Goal: Information Seeking & Learning: Learn about a topic

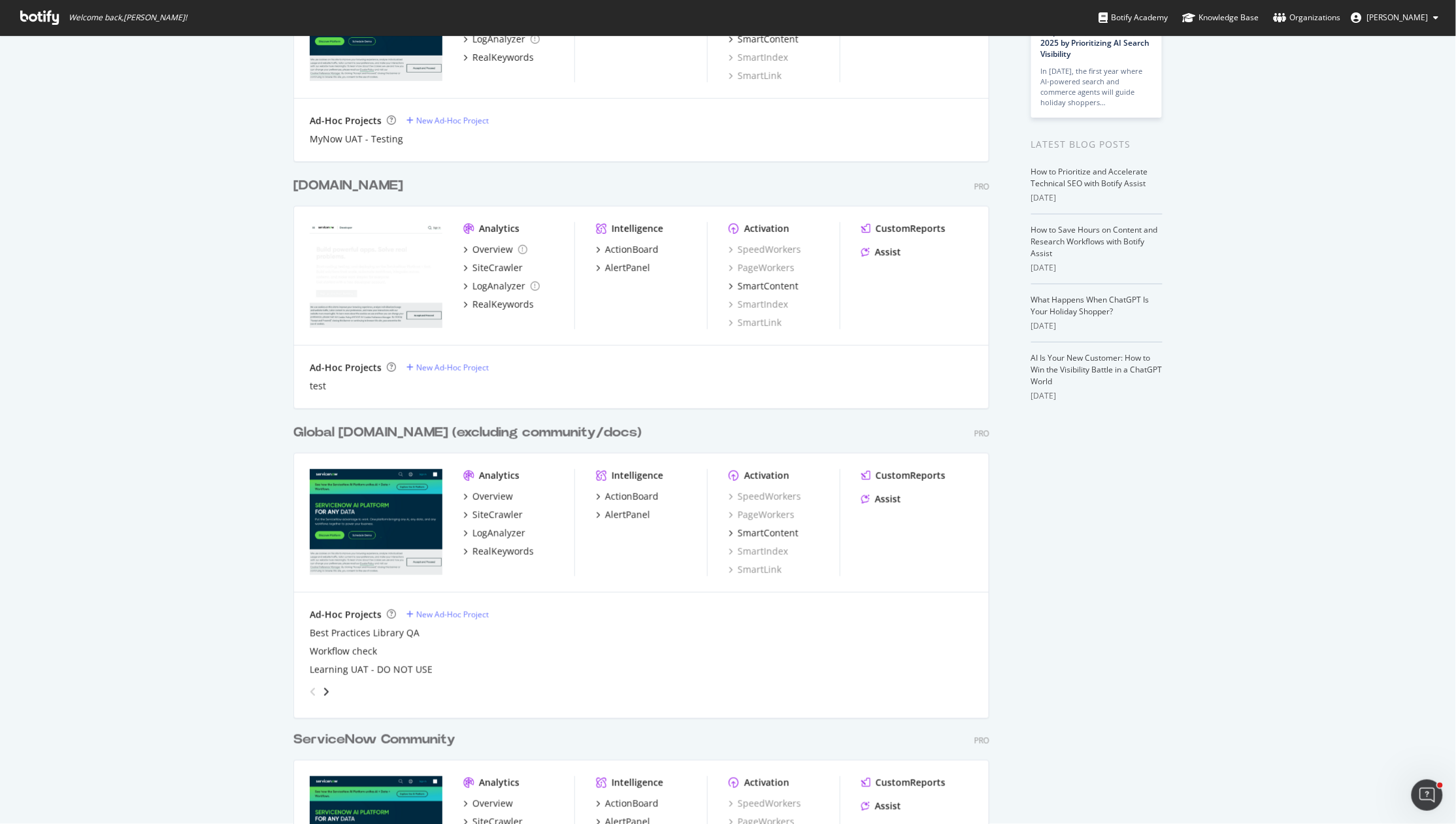
scroll to position [264, 0]
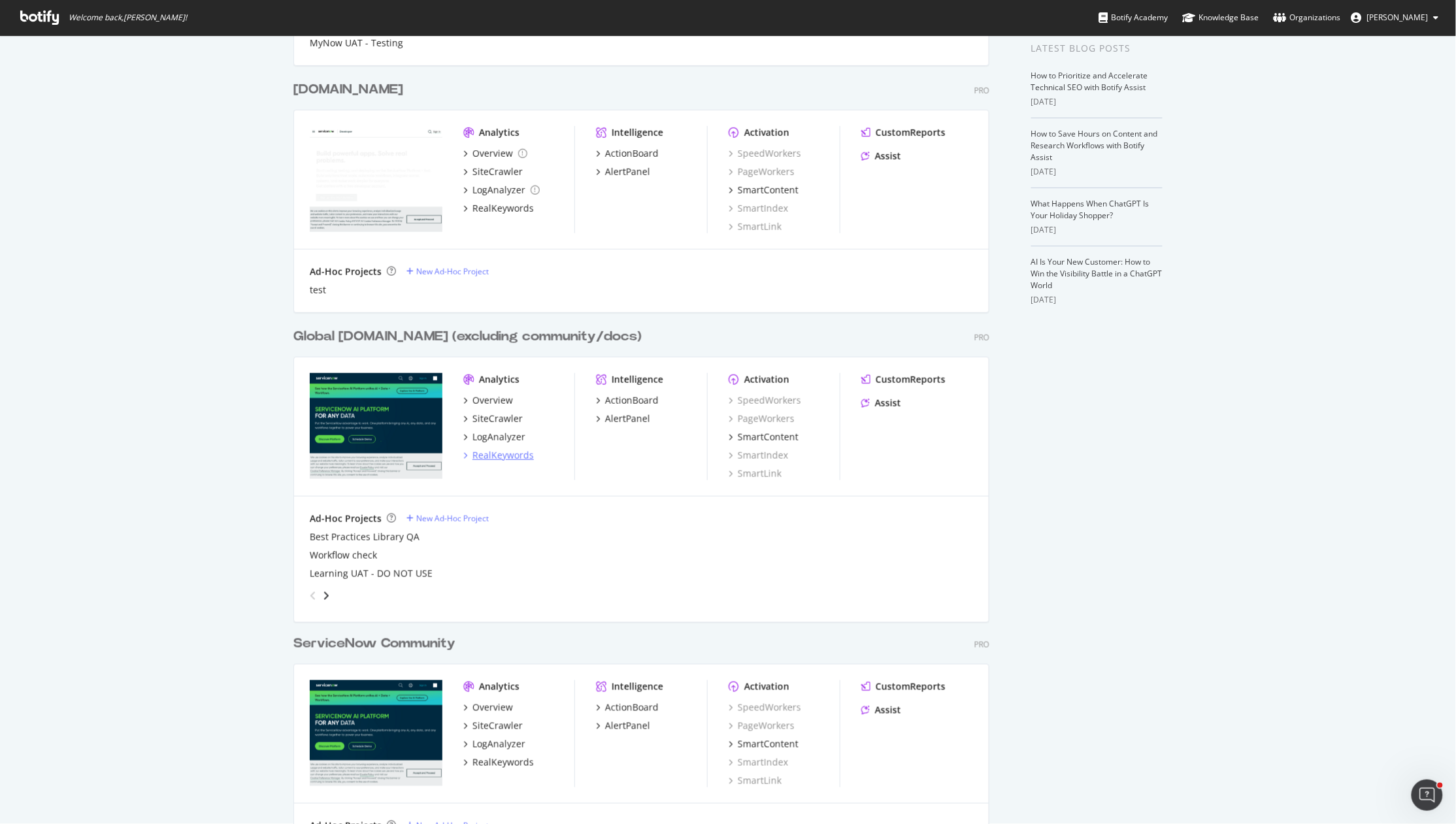
click at [495, 455] on div "RealKeywords" at bounding box center [503, 455] width 62 height 13
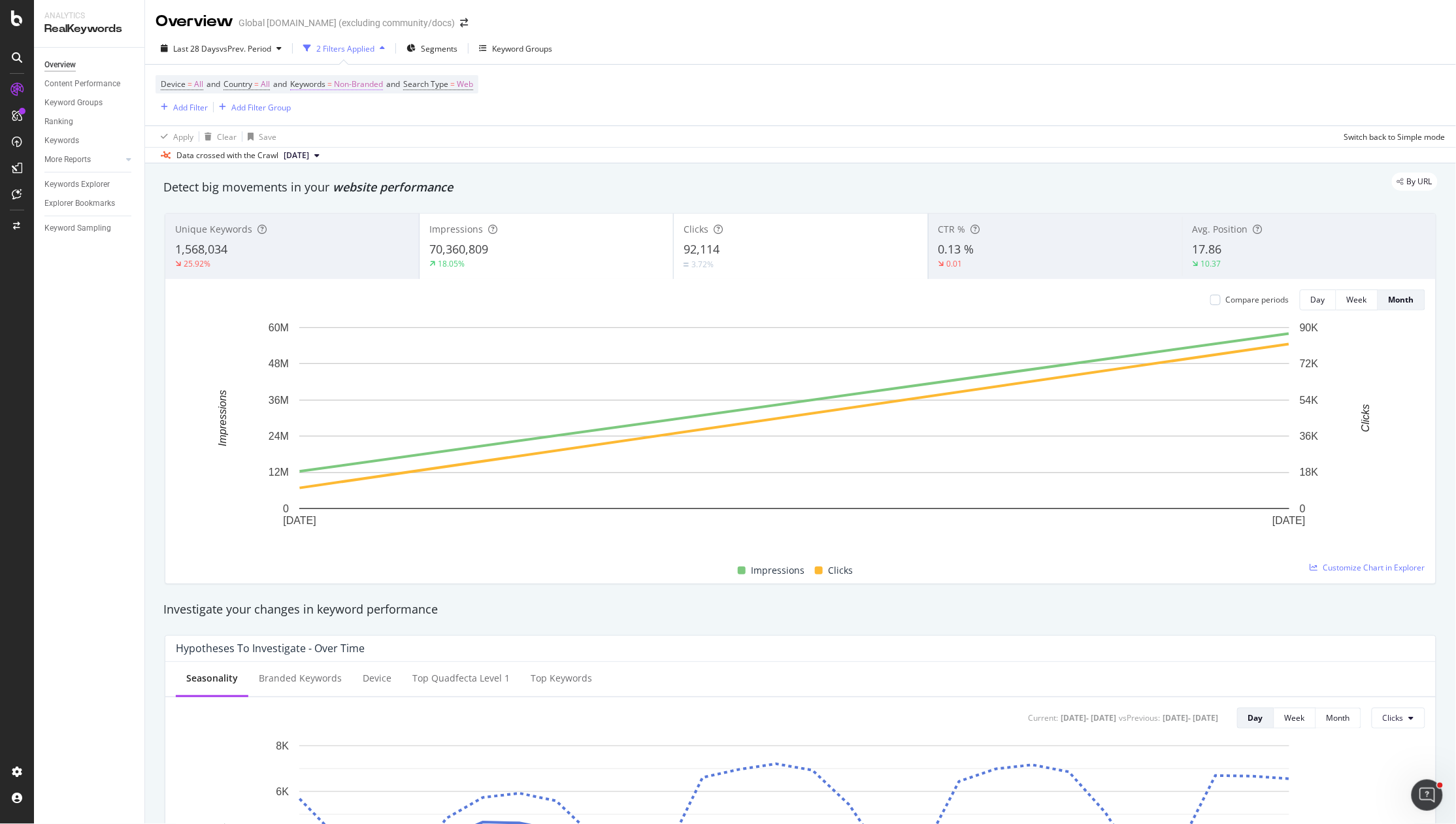
click at [341, 85] on span "Keywords = Non-Branded" at bounding box center [336, 84] width 93 height 12
click at [343, 119] on span "Non-Branded" at bounding box center [336, 115] width 55 height 11
click at [363, 158] on span "Branded" at bounding box center [387, 159] width 134 height 12
click at [426, 144] on icon "button" at bounding box center [424, 142] width 7 height 8
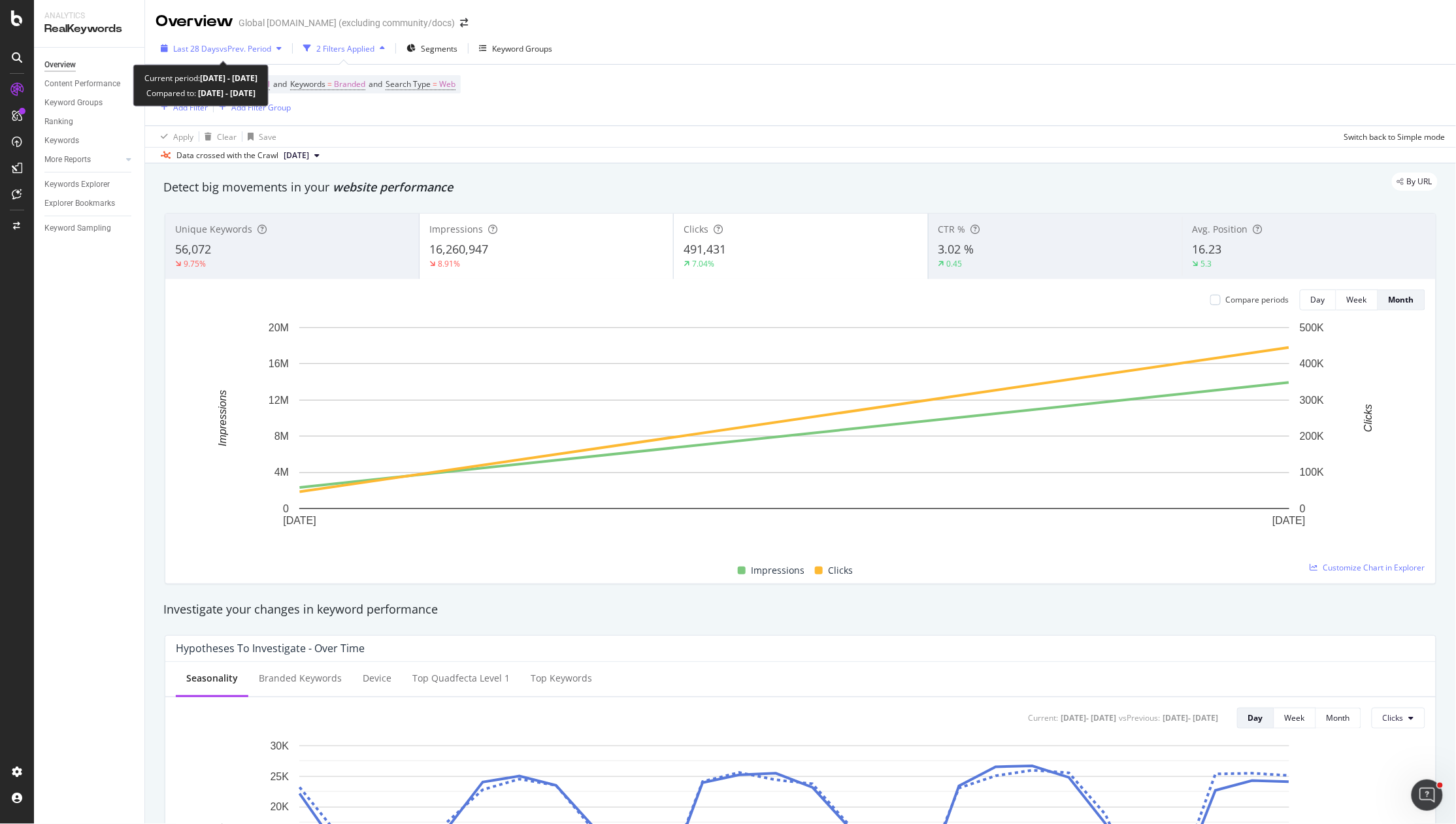
click at [241, 46] on span "vs Prev. Period" at bounding box center [245, 49] width 52 height 11
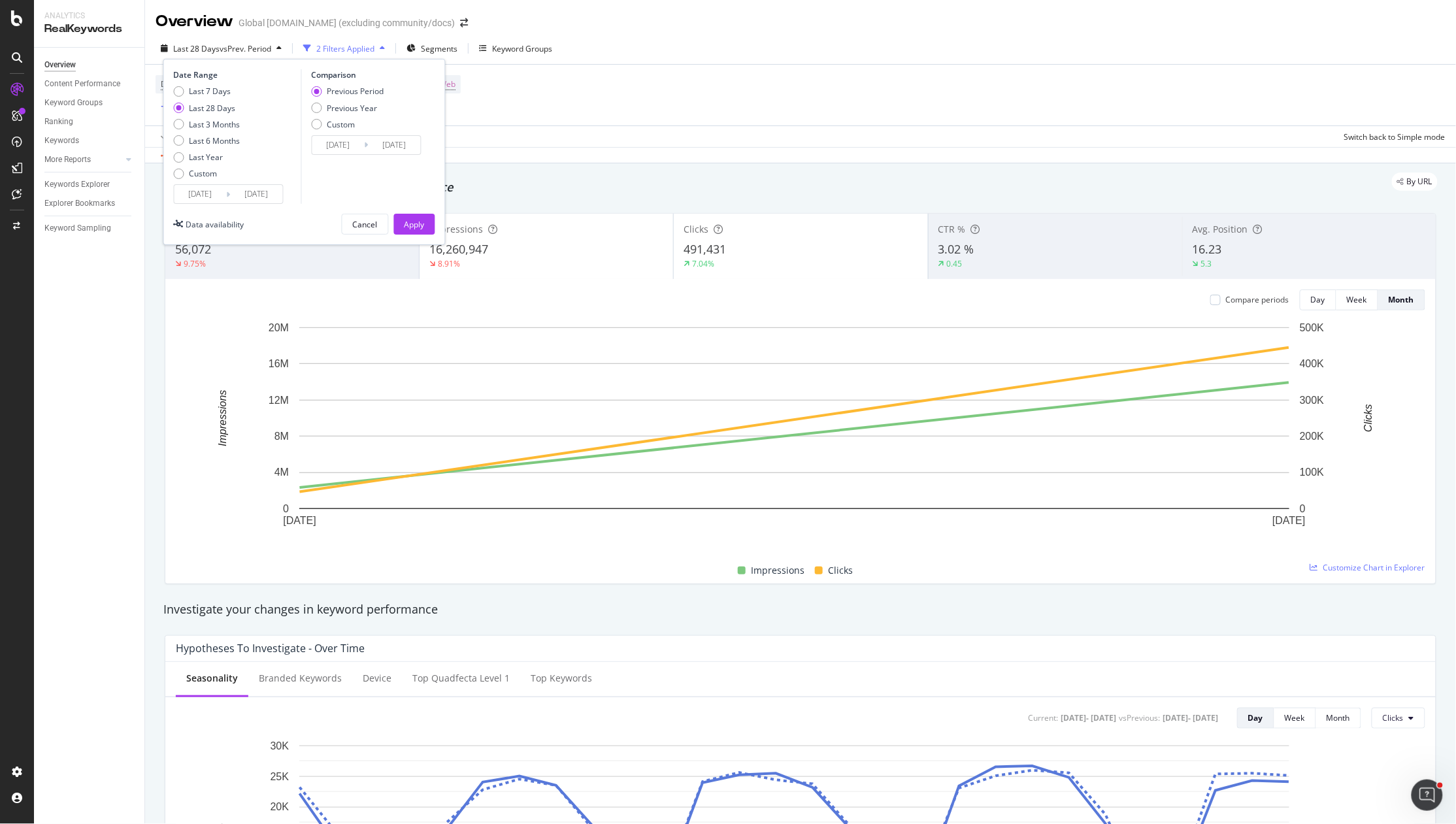
click at [210, 192] on input "[DATE]" at bounding box center [200, 194] width 52 height 18
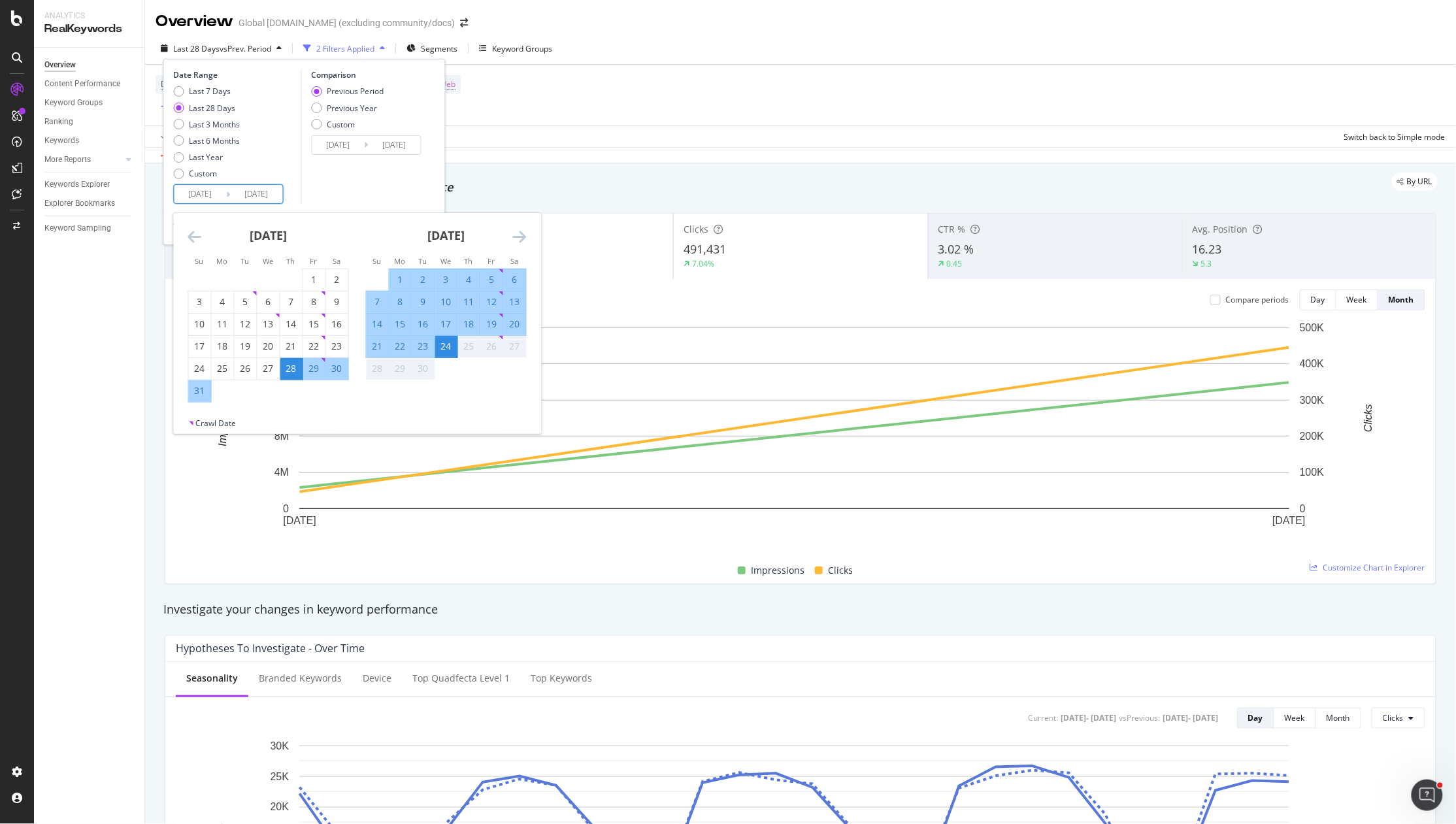
click at [195, 236] on icon "Move backward to switch to the previous month." at bounding box center [195, 236] width 14 height 15
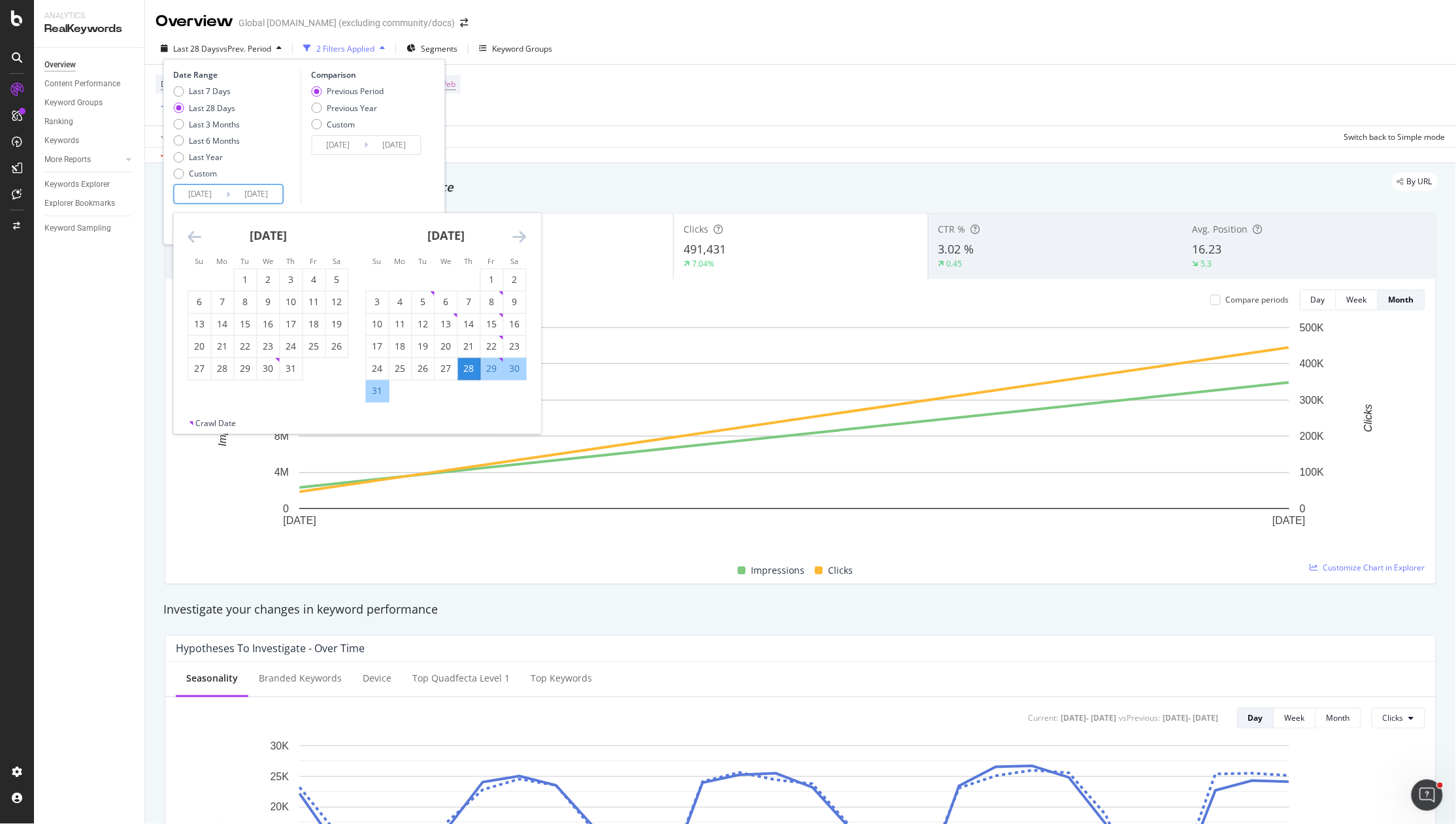
click at [192, 234] on icon "Move backward to switch to the previous month." at bounding box center [195, 236] width 14 height 15
click at [422, 274] on div "1" at bounding box center [424, 280] width 22 height 13
type input "[DATE]"
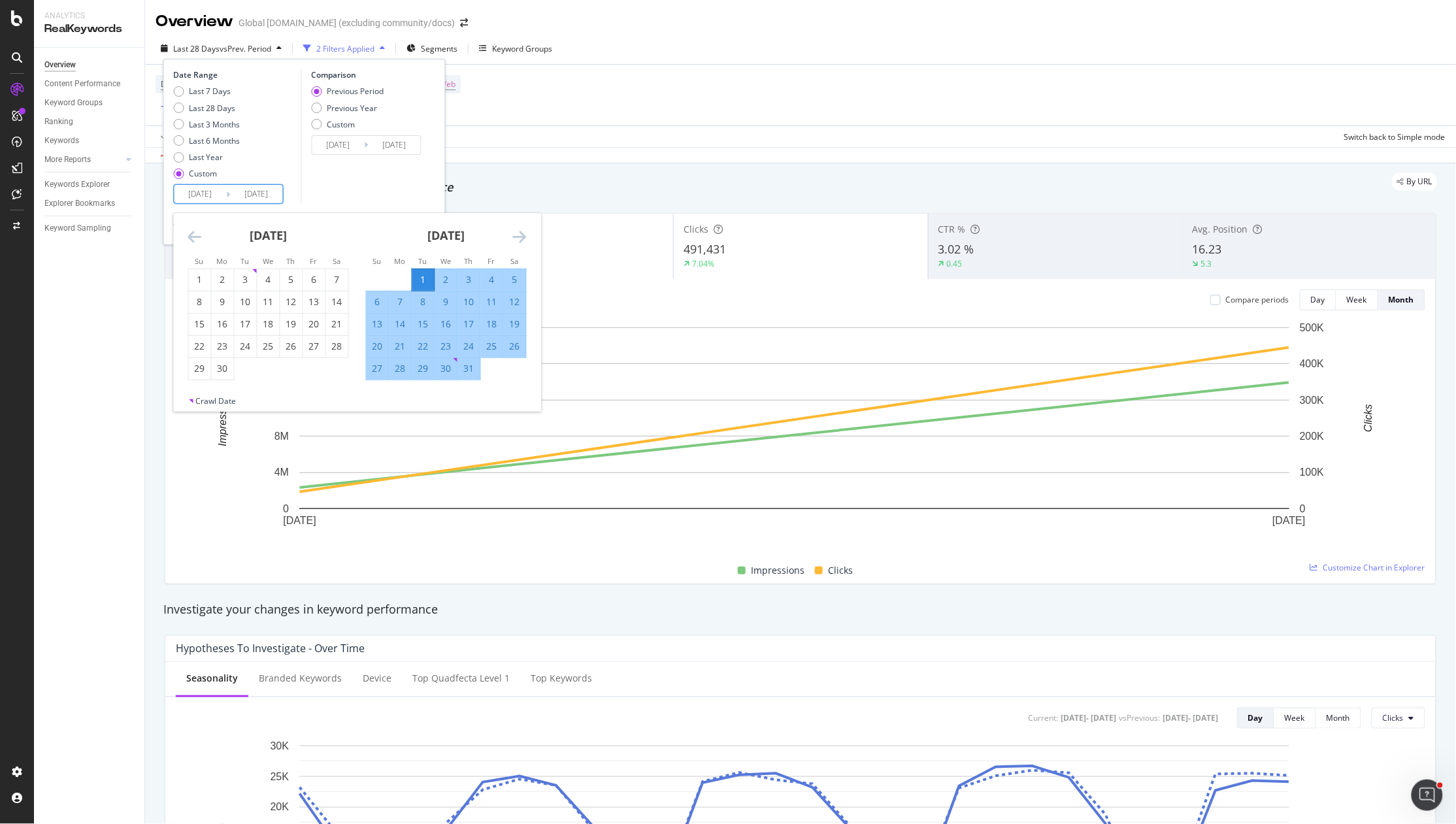
click at [520, 241] on icon "Move forward to switch to the next month." at bounding box center [520, 236] width 14 height 15
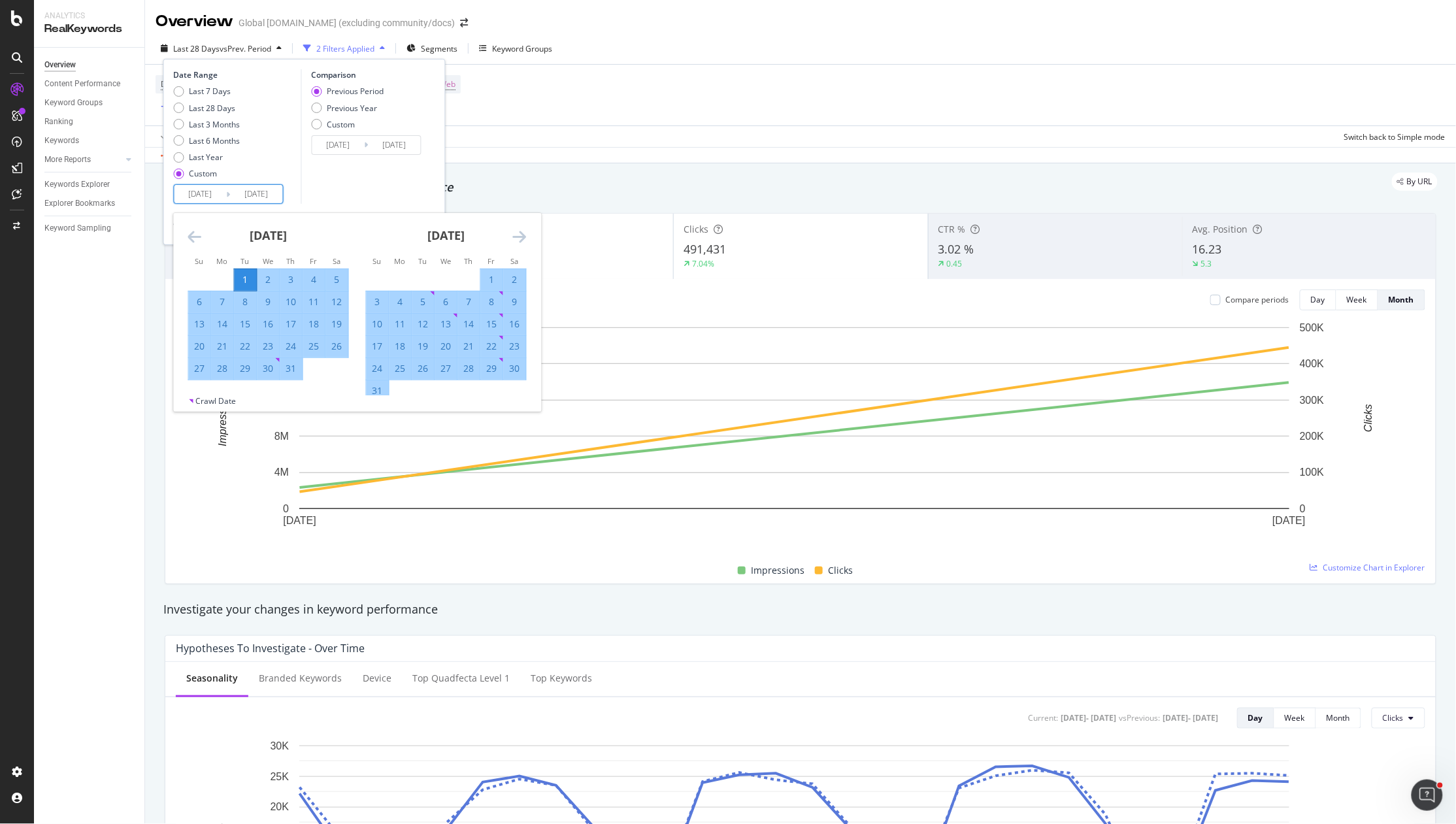
click at [521, 241] on icon "Move forward to switch to the next month." at bounding box center [520, 236] width 14 height 15
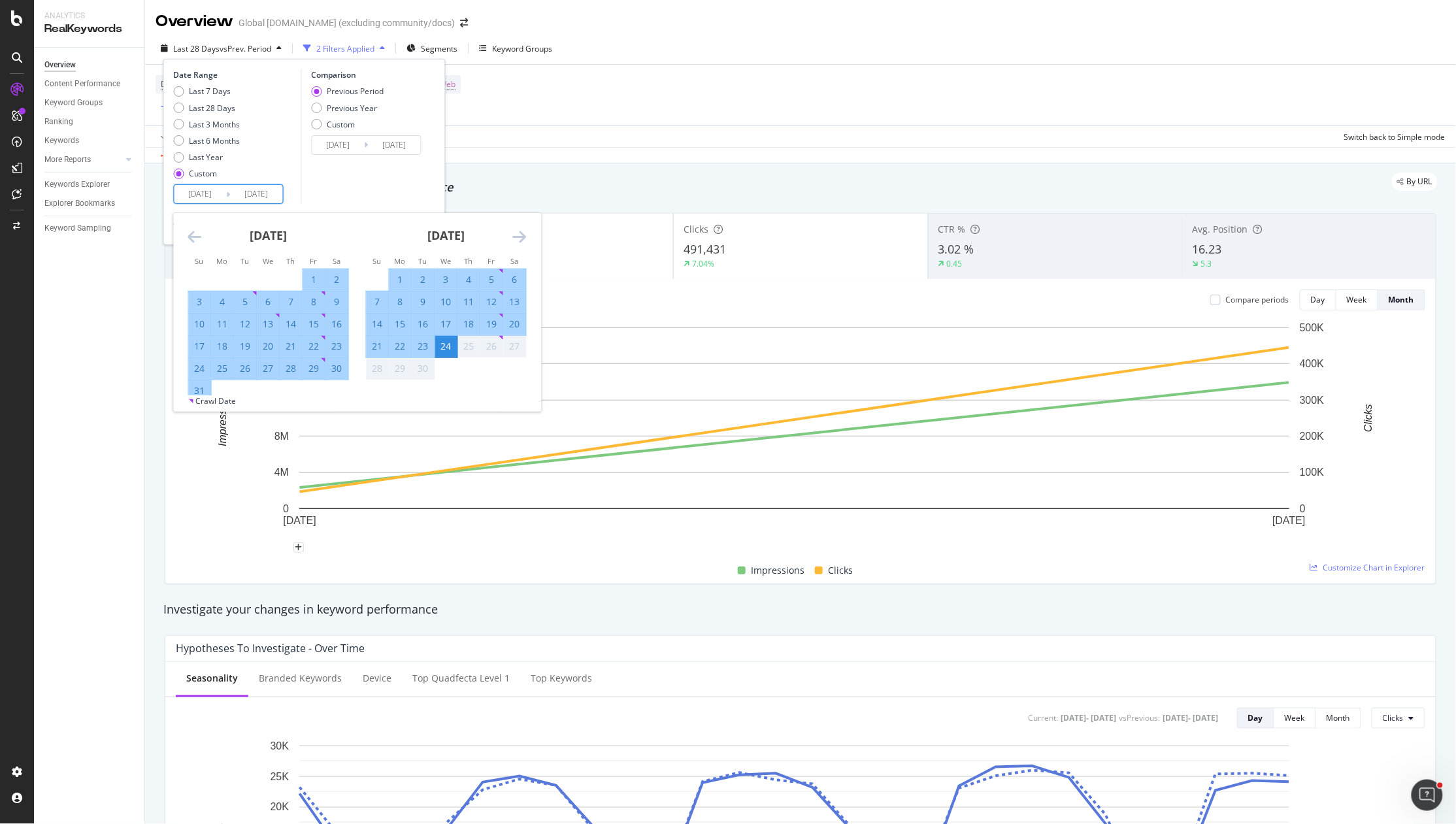
click at [348, 183] on div "Comparison Previous Period Previous Year Custom [DATE] Navigate forward to inte…" at bounding box center [363, 136] width 124 height 134
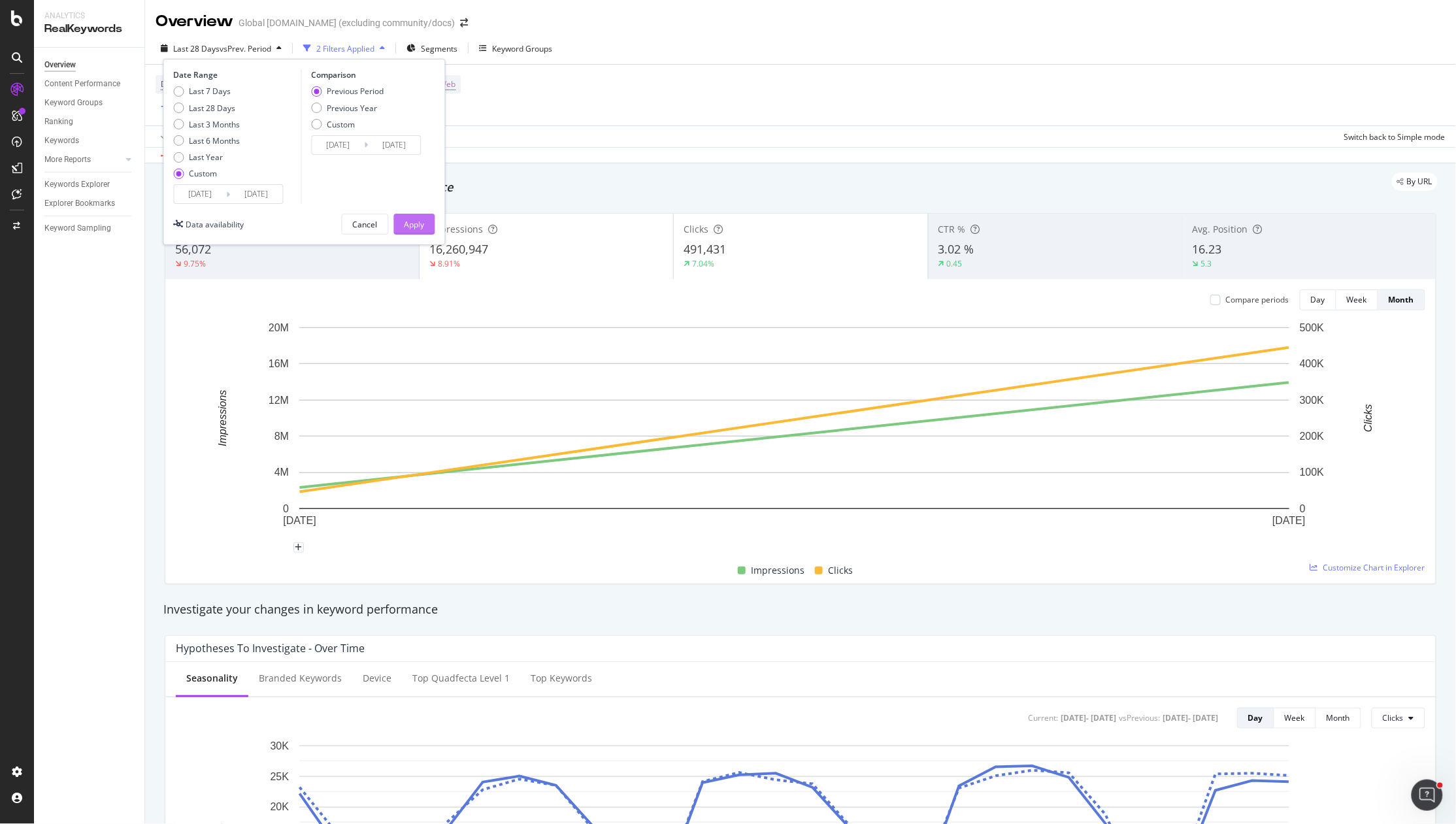
click at [418, 227] on div "Apply" at bounding box center [414, 225] width 20 height 11
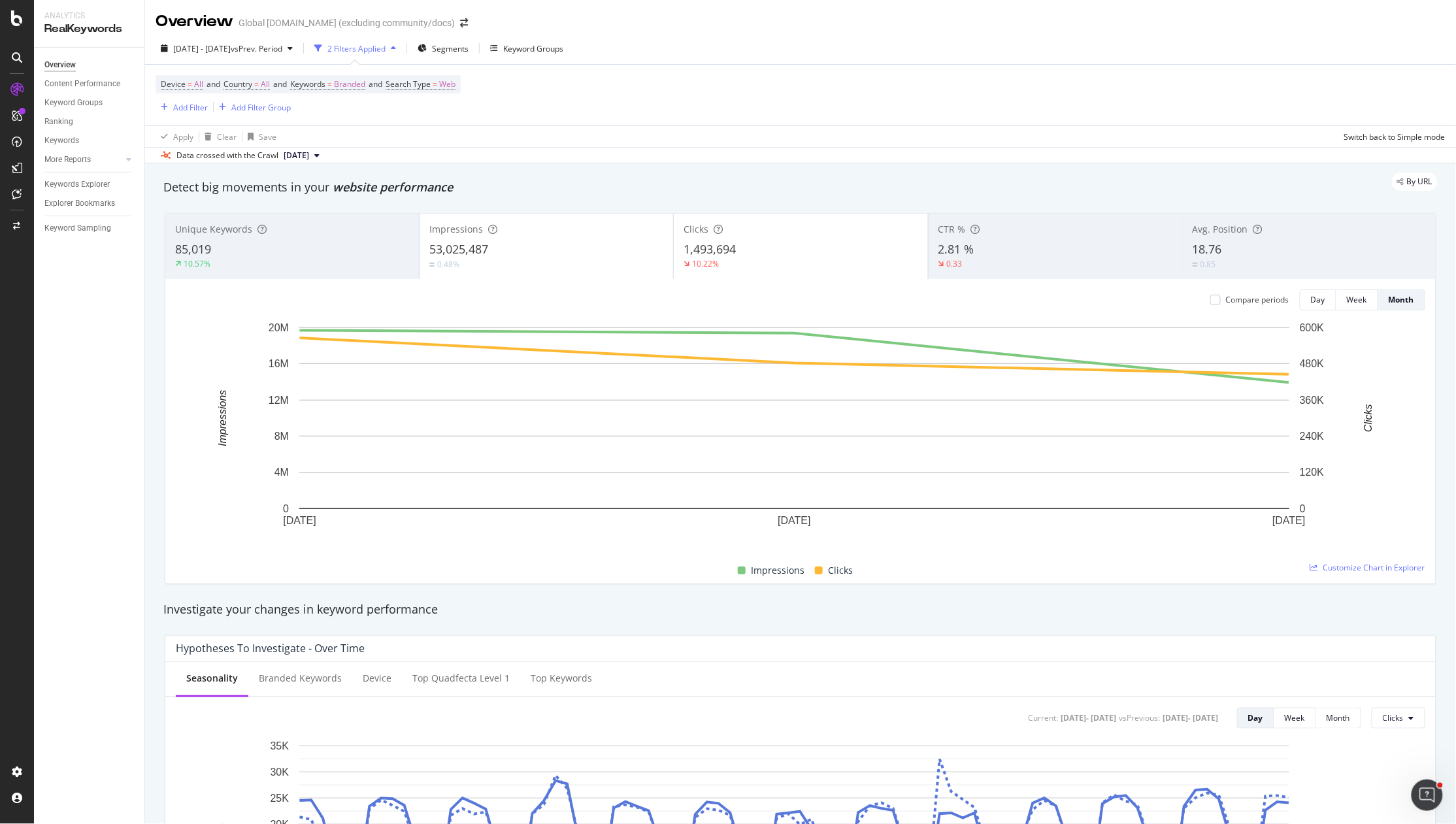
click at [573, 176] on div "By URL" at bounding box center [794, 182] width 1287 height 18
click at [99, 179] on div "Keywords Explorer" at bounding box center [77, 185] width 65 height 14
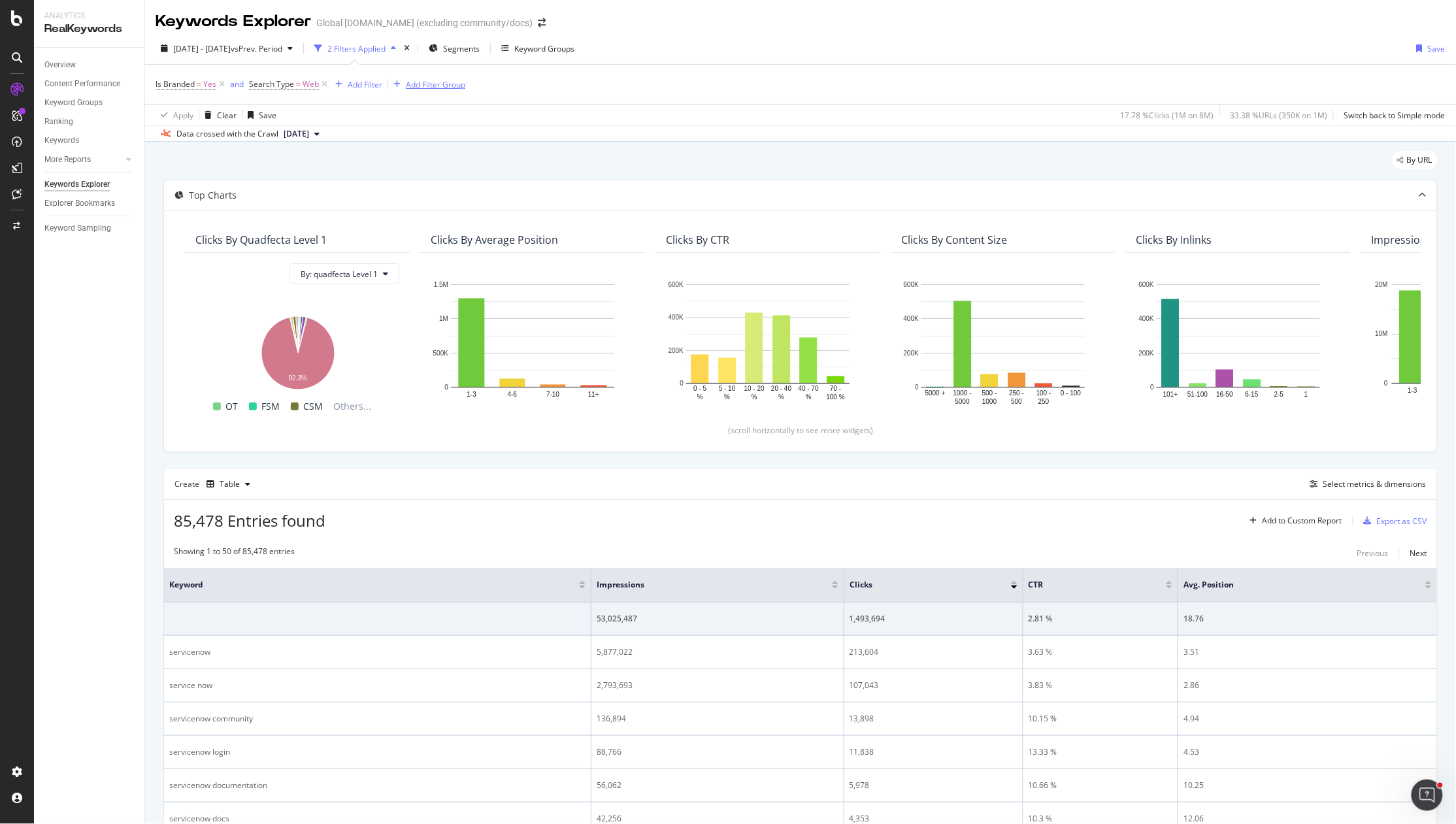
click at [421, 85] on div "Add Filter Group" at bounding box center [435, 85] width 59 height 11
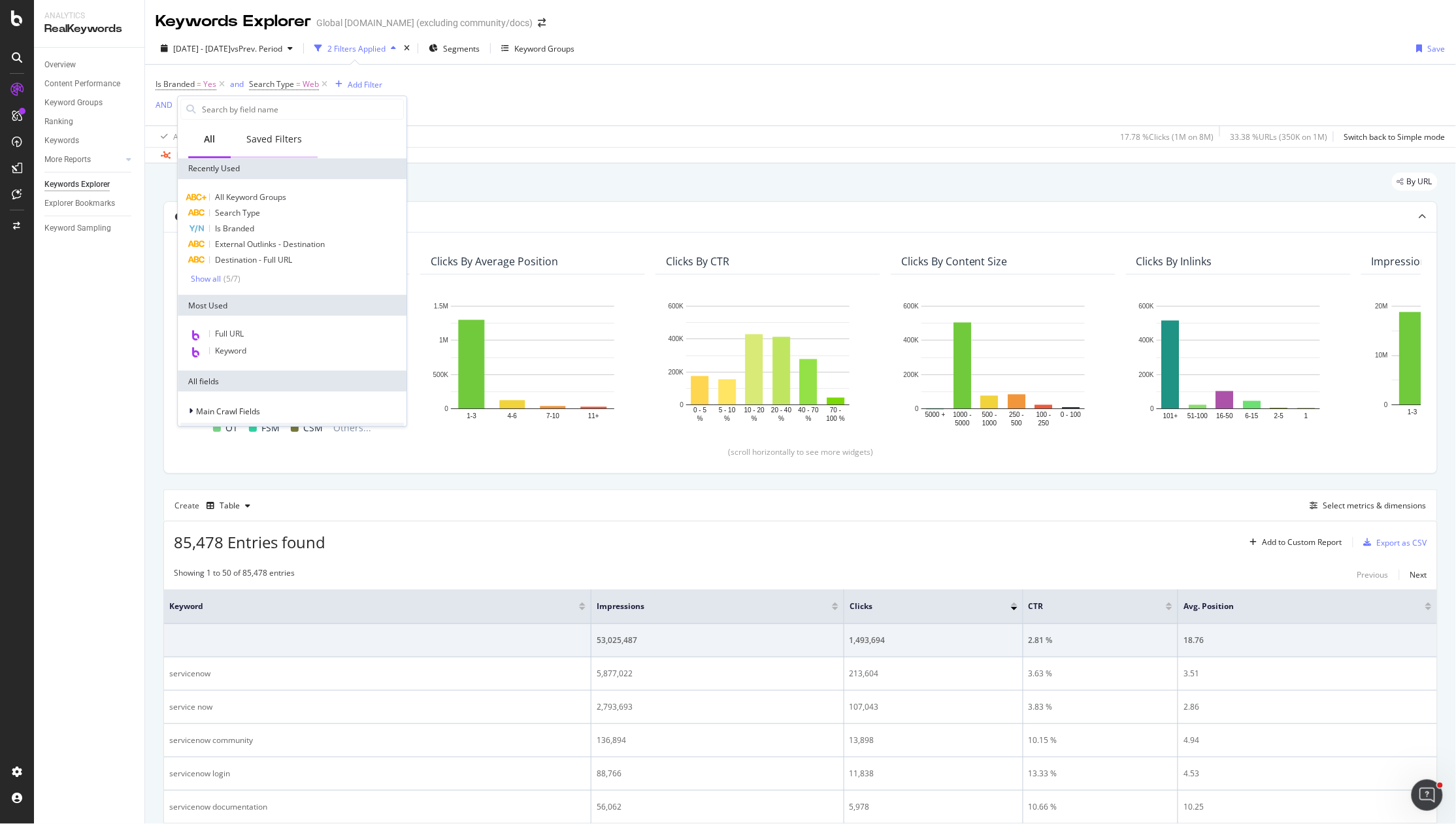
click at [287, 133] on div "Saved Filters" at bounding box center [273, 139] width 55 height 13
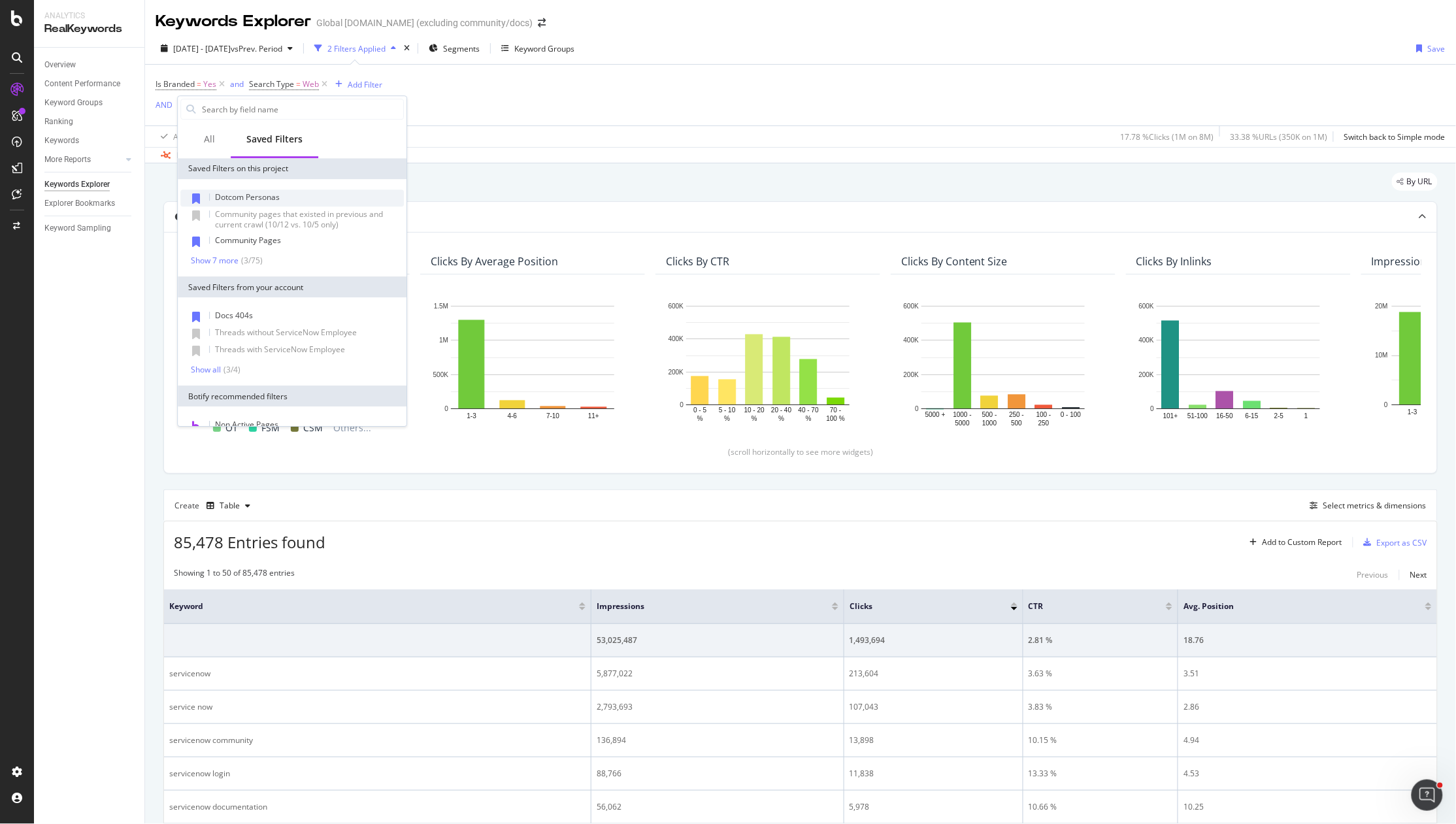
click at [283, 197] on div "Dotcom Personas" at bounding box center [292, 198] width 224 height 17
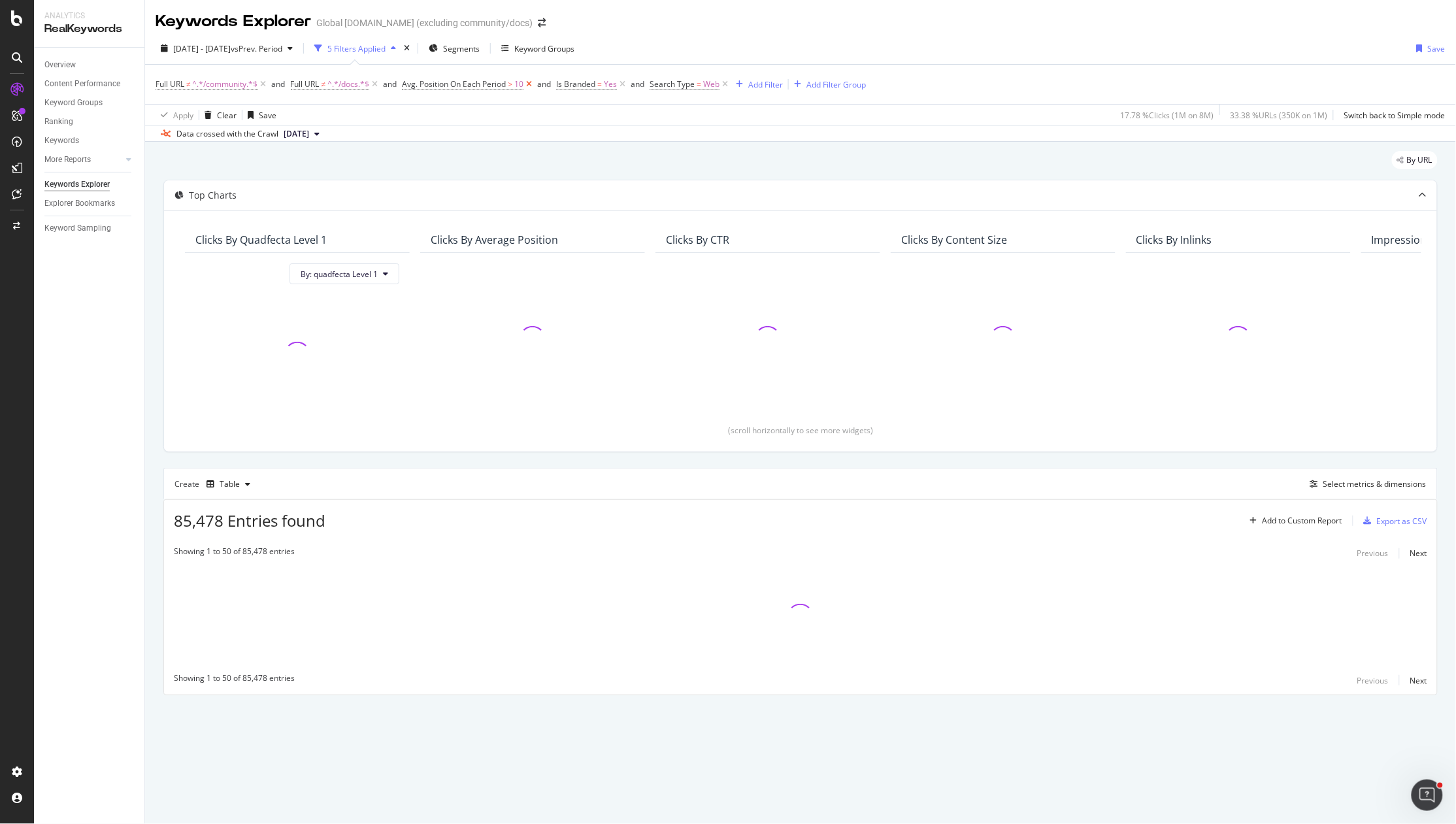
click at [533, 84] on icon at bounding box center [529, 84] width 11 height 13
click at [68, 64] on div "Overview" at bounding box center [60, 65] width 31 height 14
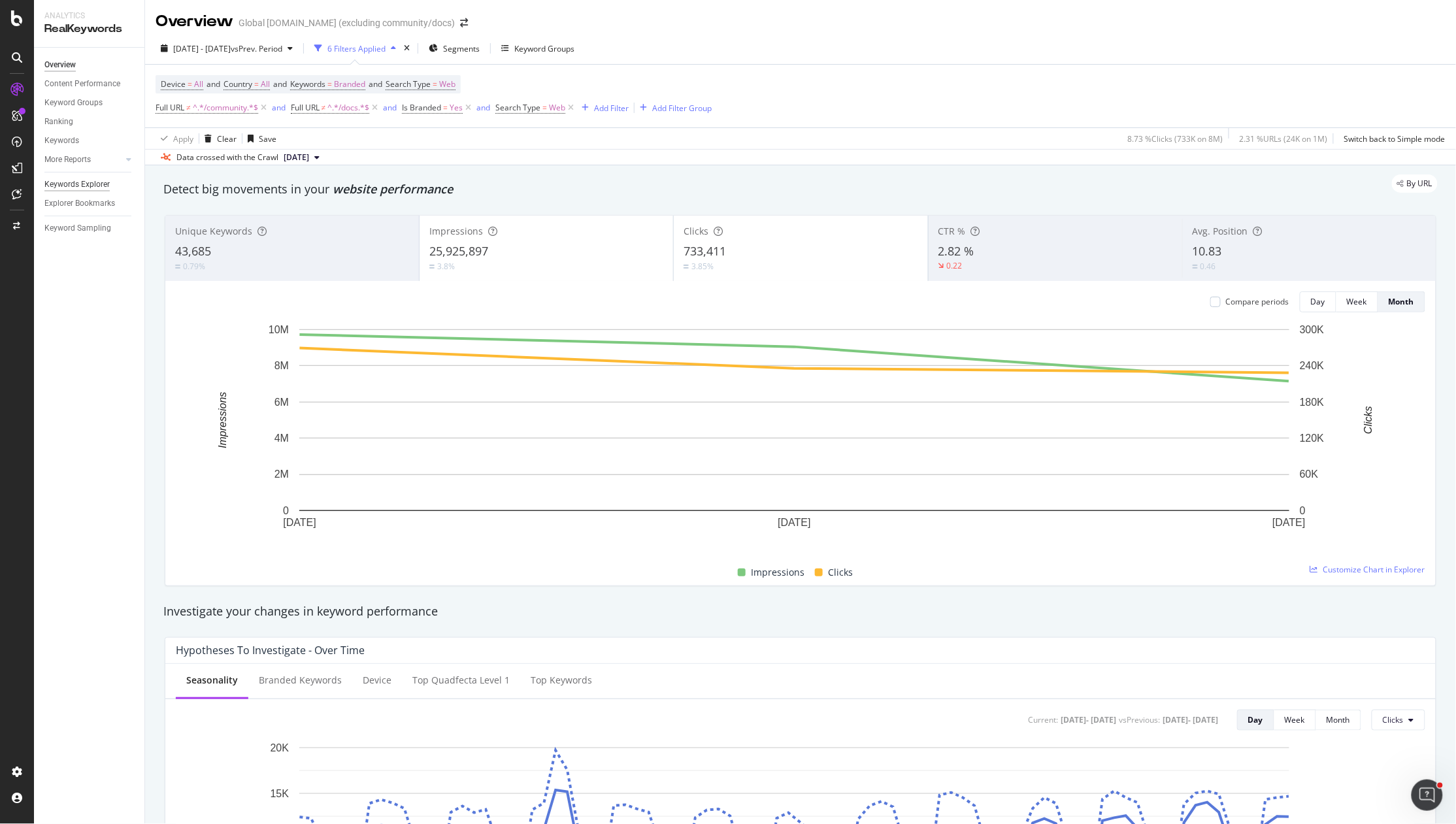
click at [73, 184] on div "Keywords Explorer" at bounding box center [77, 185] width 65 height 14
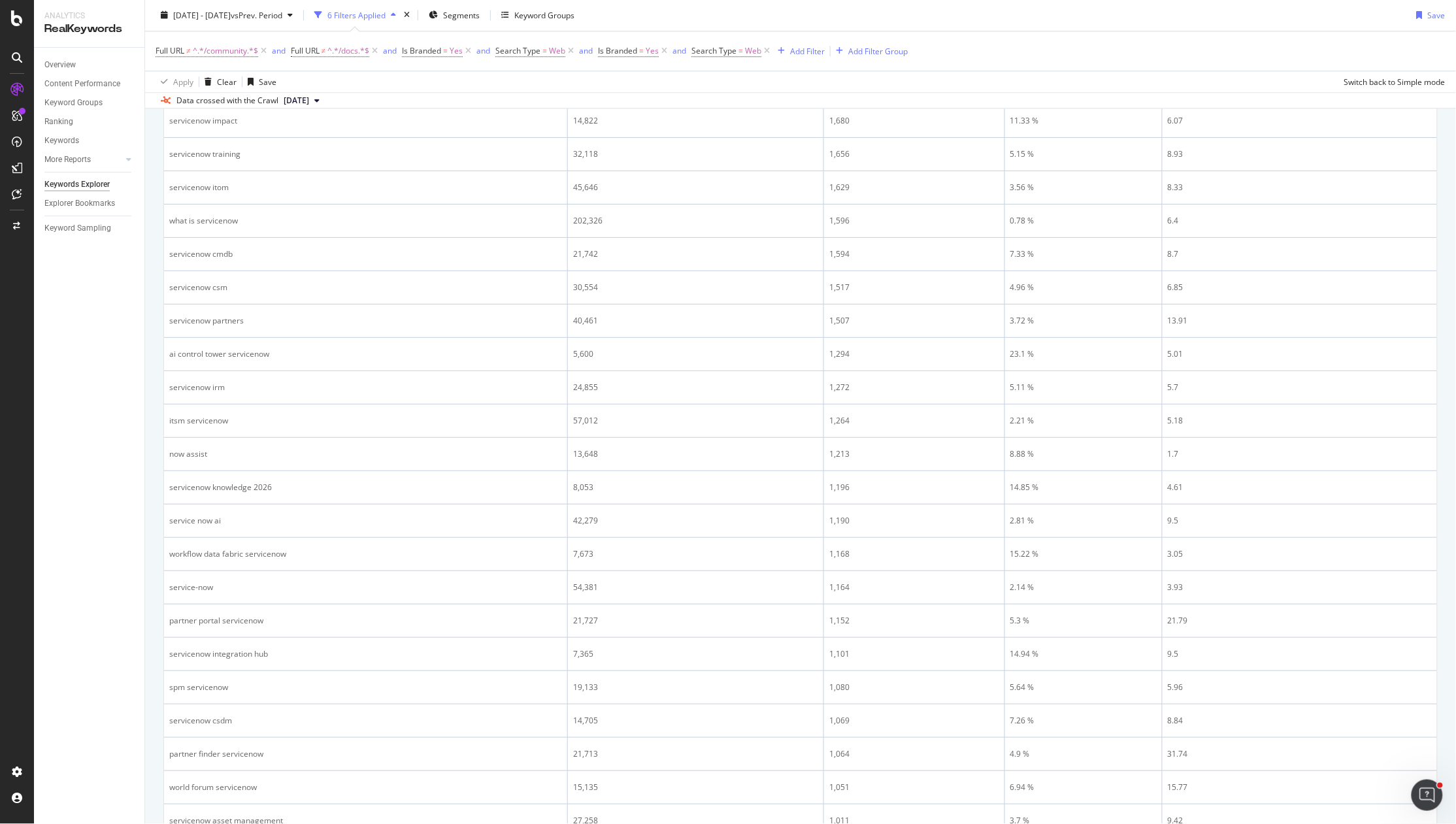
scroll to position [1562, 0]
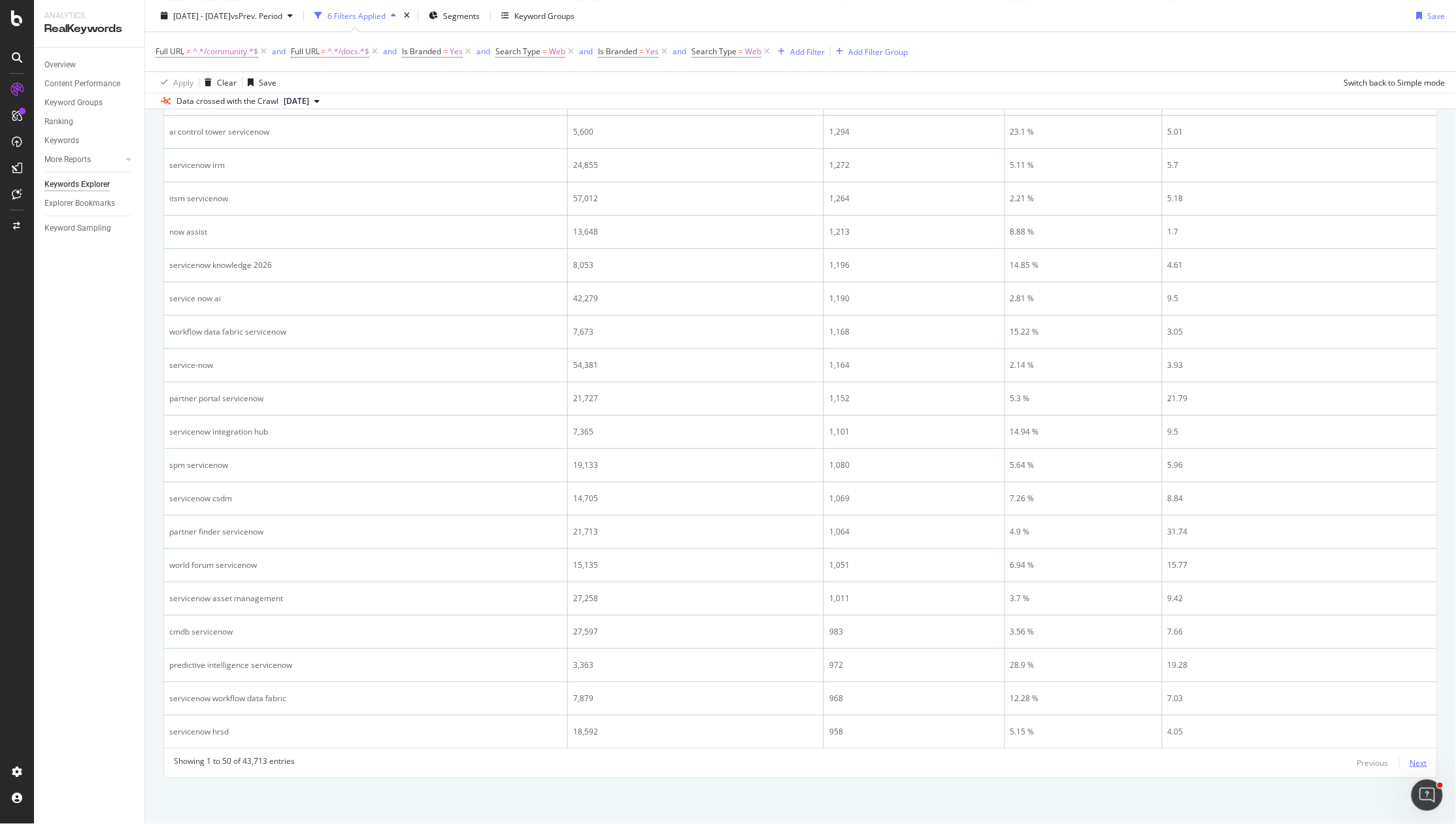
click at [1270, 767] on div "Next" at bounding box center [1418, 763] width 17 height 11
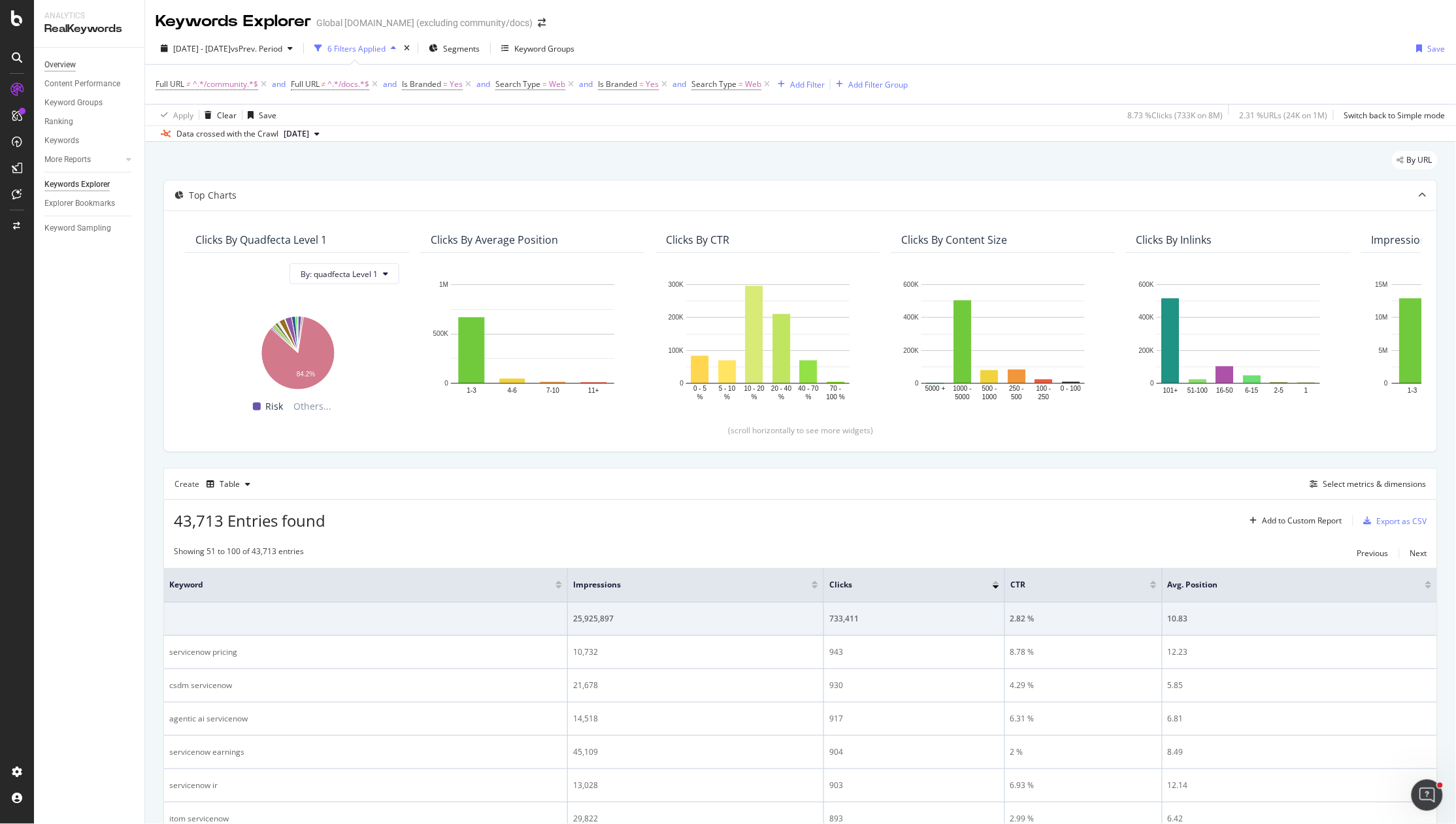
click at [60, 62] on div "Overview" at bounding box center [60, 65] width 31 height 14
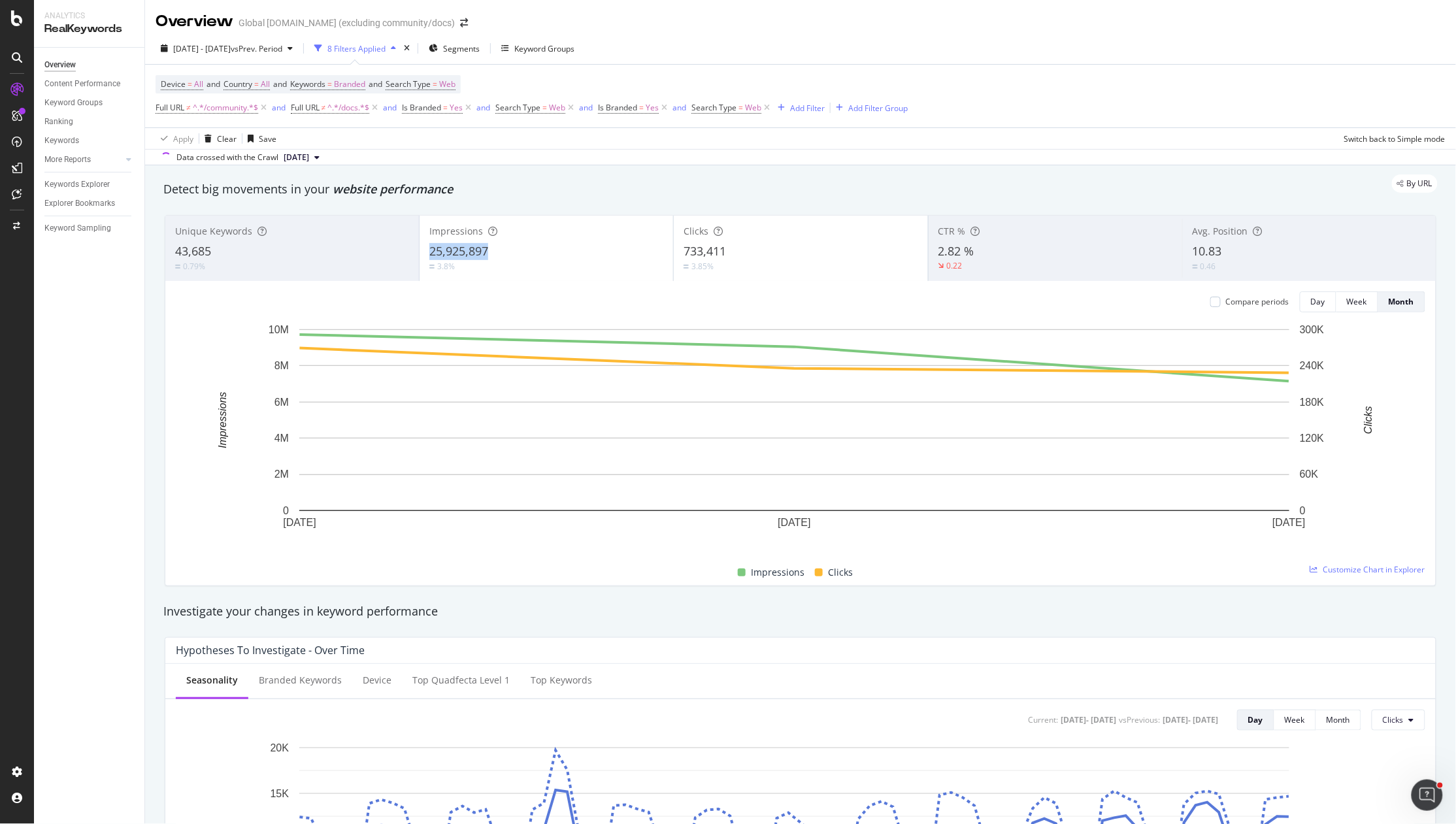
copy span "25,925,897"
drag, startPoint x: 471, startPoint y: 252, endPoint x: 424, endPoint y: 252, distance: 47.0
click at [424, 252] on div "Impressions 25,925,897 3.8%" at bounding box center [546, 248] width 254 height 59
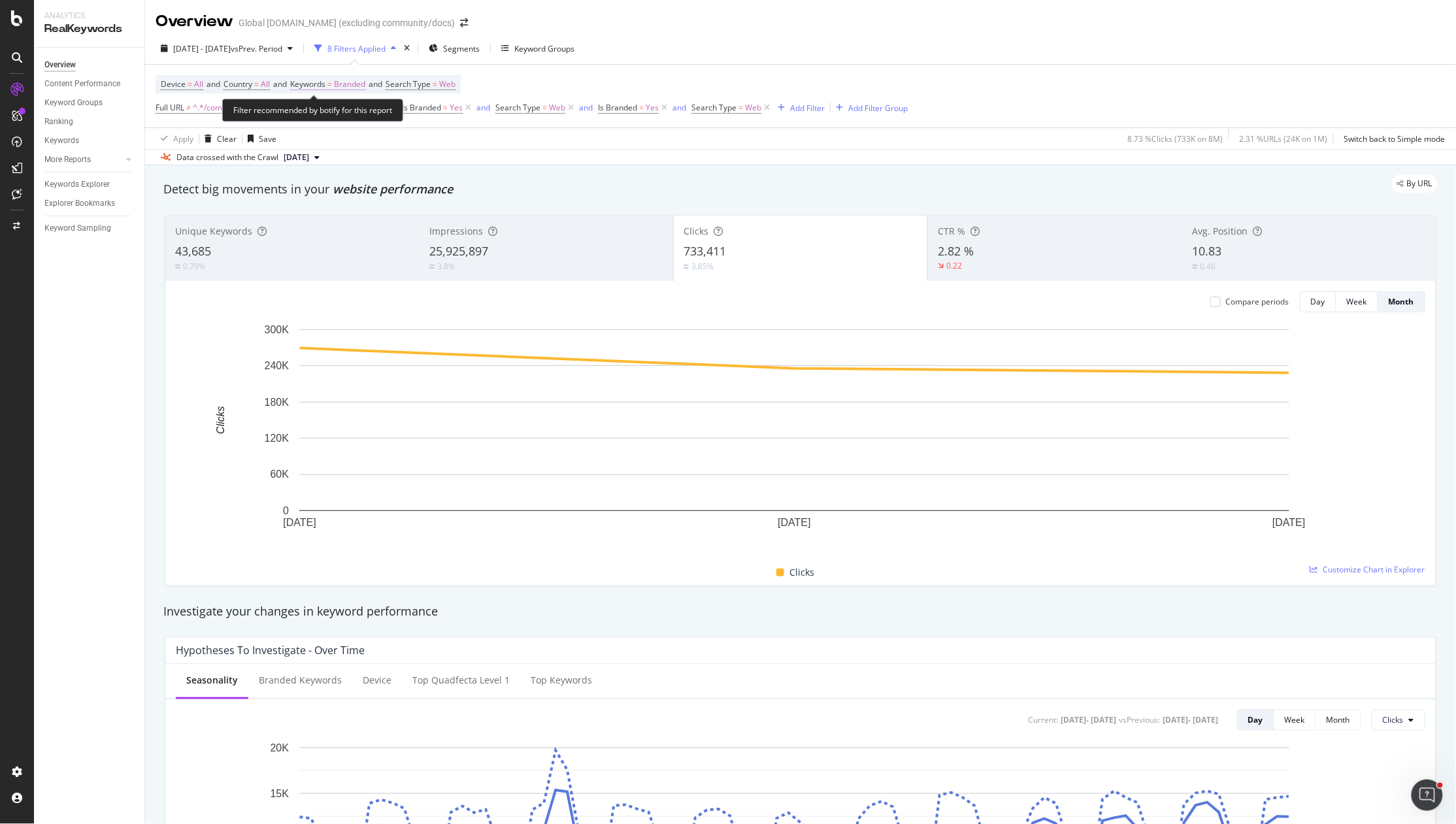
click at [323, 80] on span "Keywords" at bounding box center [308, 84] width 35 height 11
click at [569, 148] on div "Apply Clear Save 8.73 % Clicks ( 733K on 8M ) 2.31 % URLs ( 24K on 1M ) Switch …" at bounding box center [800, 138] width 1311 height 22
click at [359, 85] on span "Branded" at bounding box center [349, 84] width 31 height 18
click at [345, 114] on div "button" at bounding box center [353, 115] width 15 height 8
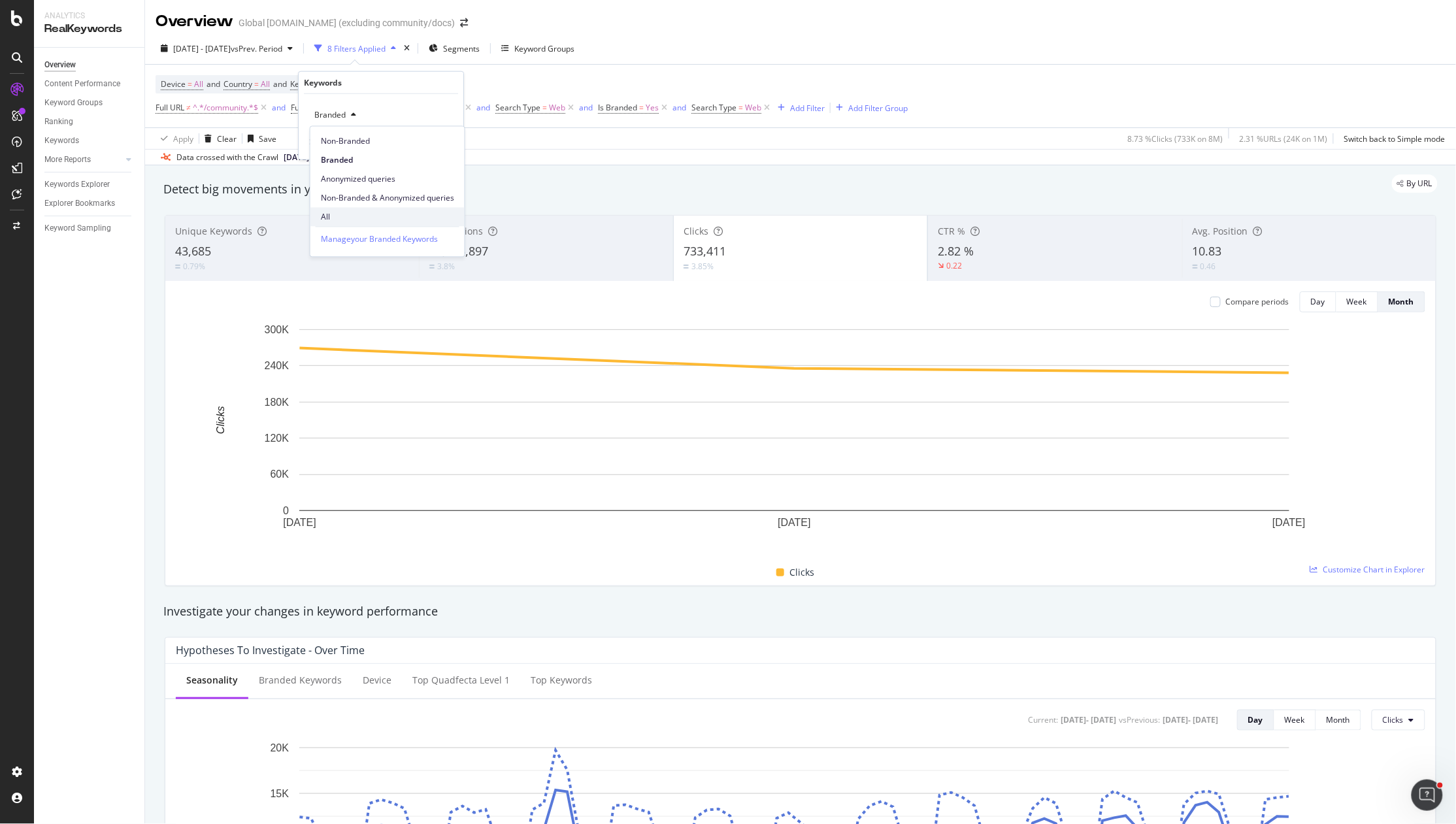
click at [346, 216] on span "All" at bounding box center [387, 217] width 134 height 12
click at [434, 142] on div "Apply" at bounding box center [443, 142] width 20 height 11
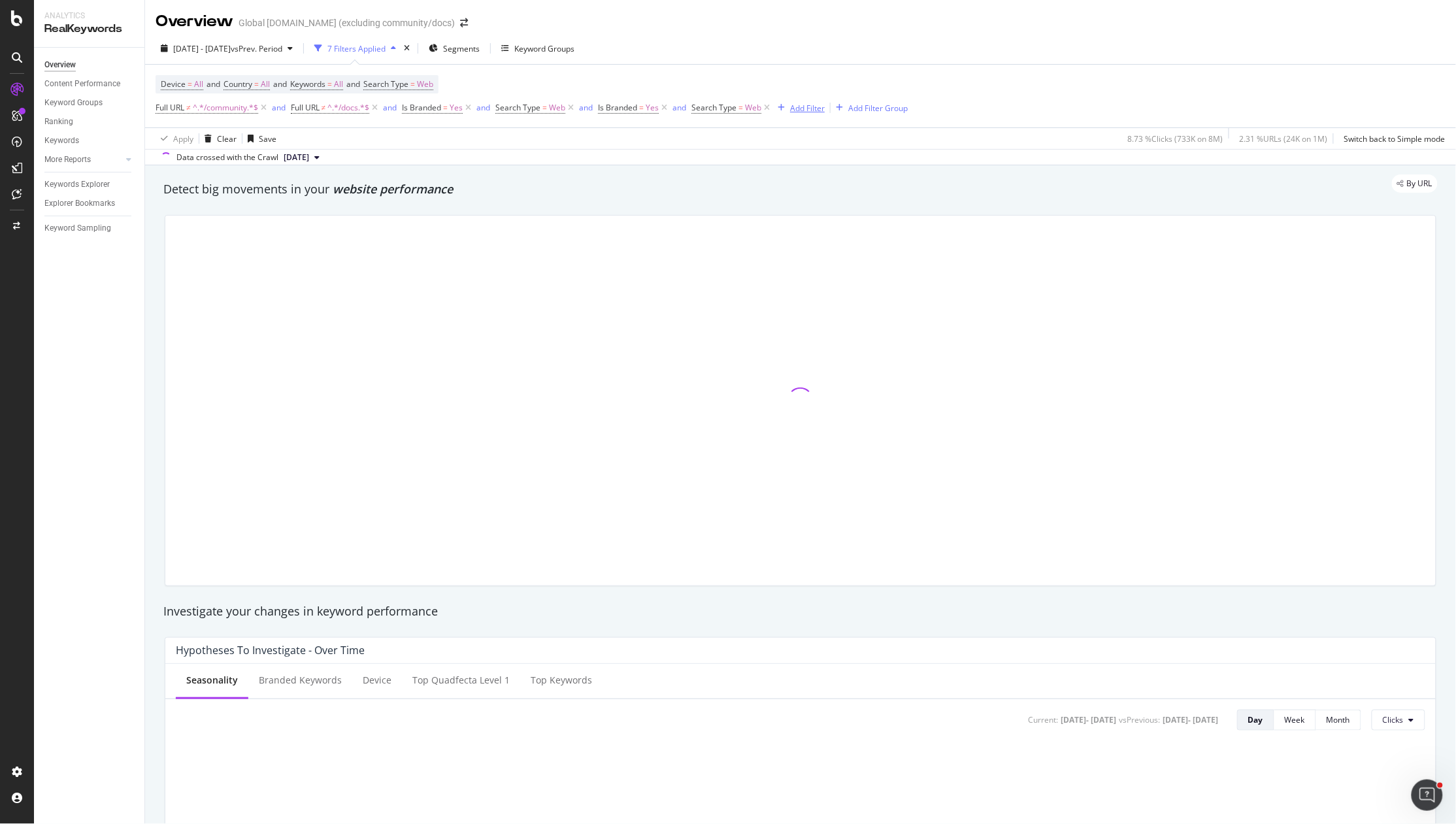
click at [809, 106] on div "Add Filter" at bounding box center [808, 108] width 35 height 11
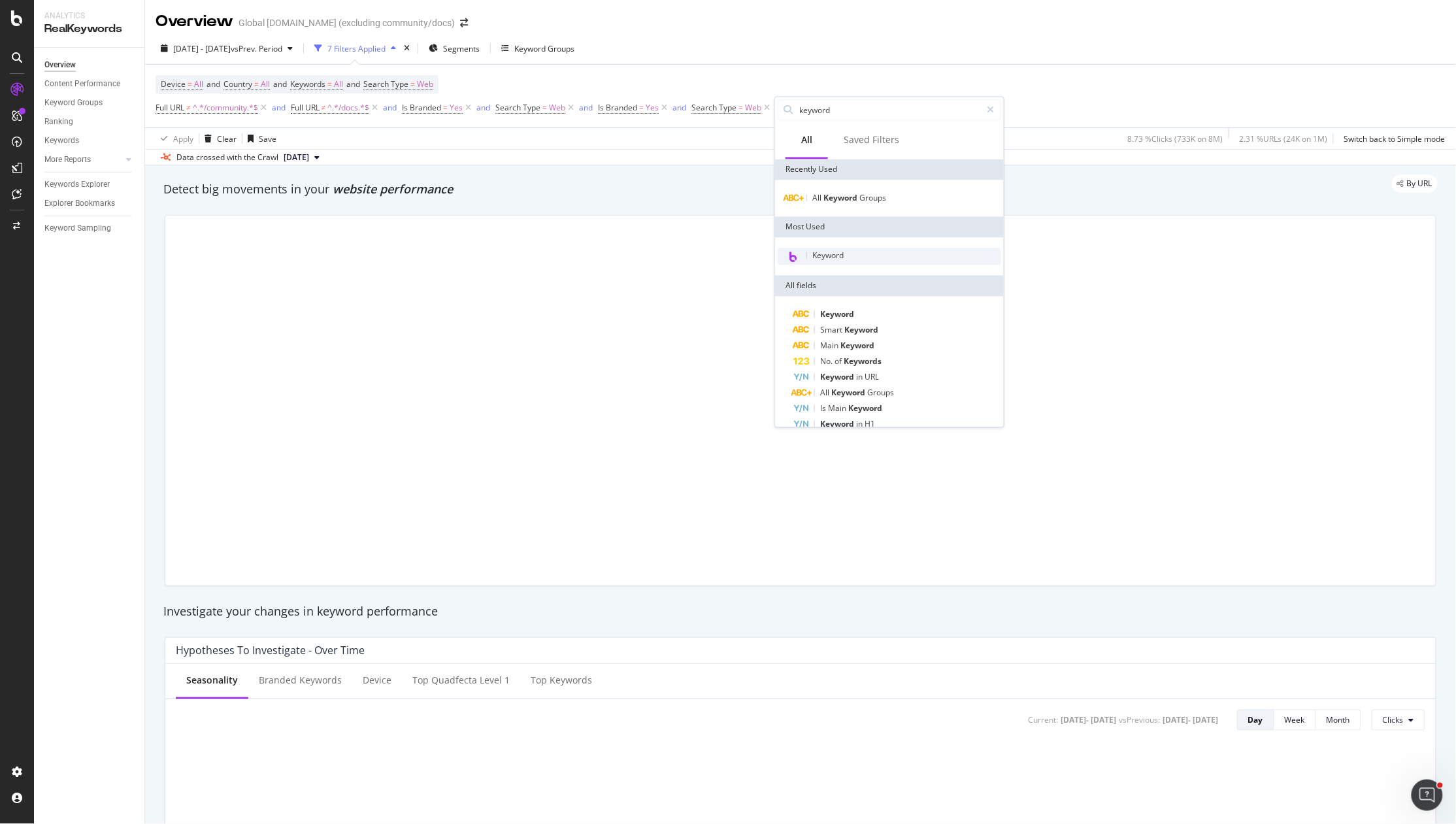
type input "keyword"
click at [858, 261] on div "Keyword" at bounding box center [890, 257] width 224 height 17
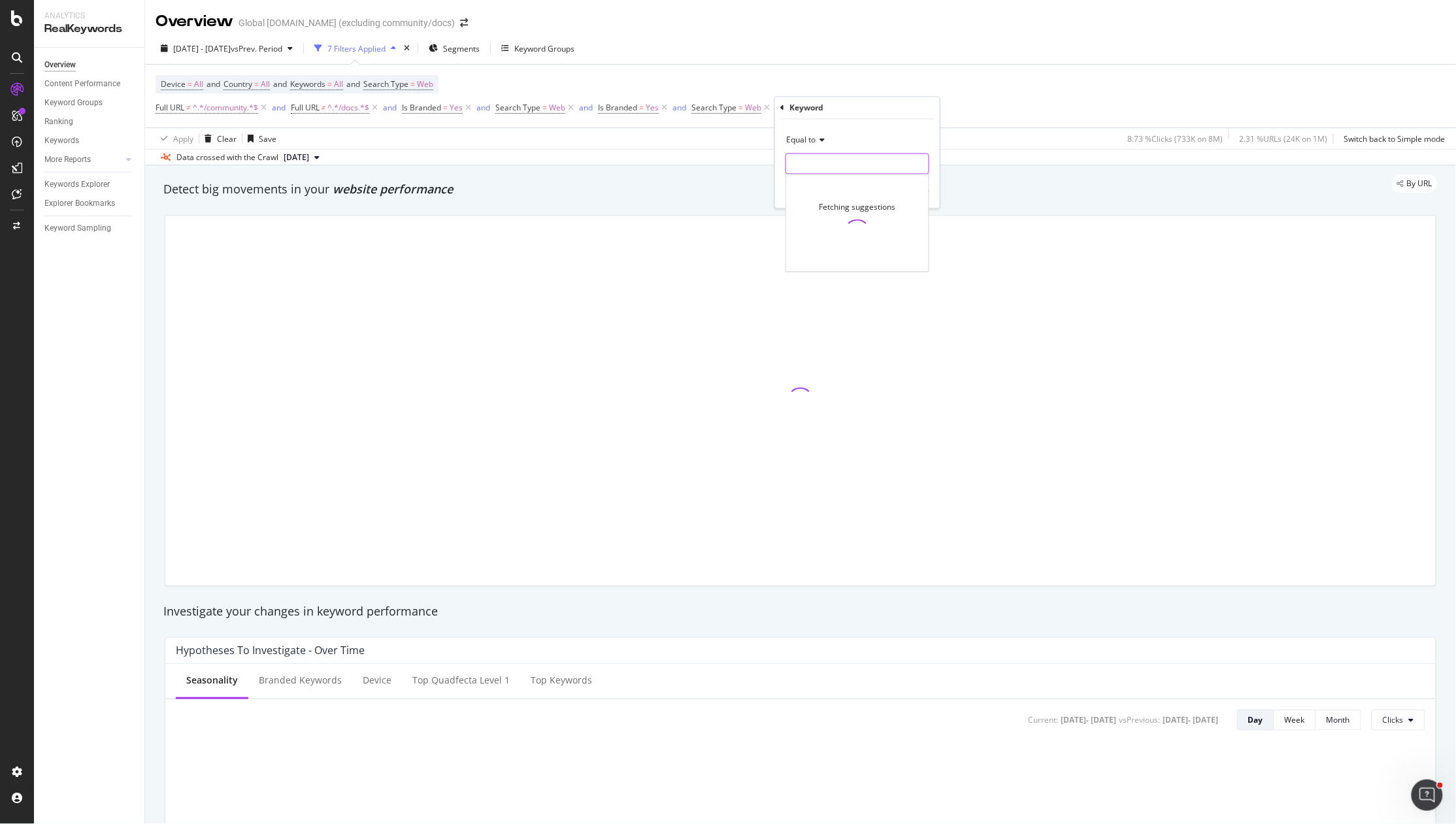
click at [825, 166] on input "text" at bounding box center [857, 164] width 143 height 21
type input "servicenow"
click at [814, 138] on span "Equal to" at bounding box center [801, 140] width 29 height 11
click at [850, 303] on div "Matches regex" at bounding box center [859, 303] width 140 height 17
click at [824, 164] on input "text" at bounding box center [857, 164] width 143 height 21
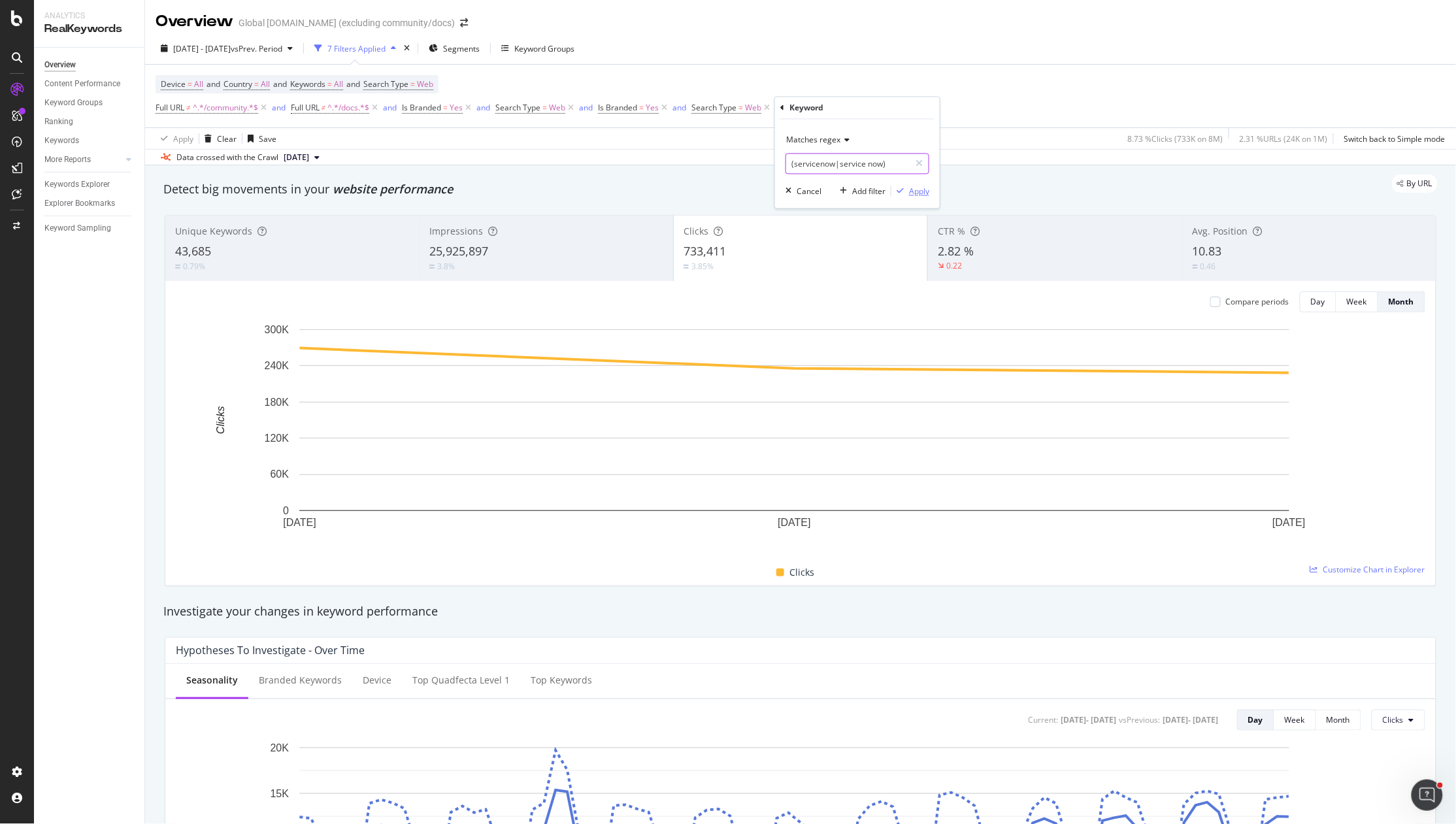
type input "(servicenow|service now)"
click at [916, 192] on div "Apply" at bounding box center [919, 191] width 20 height 11
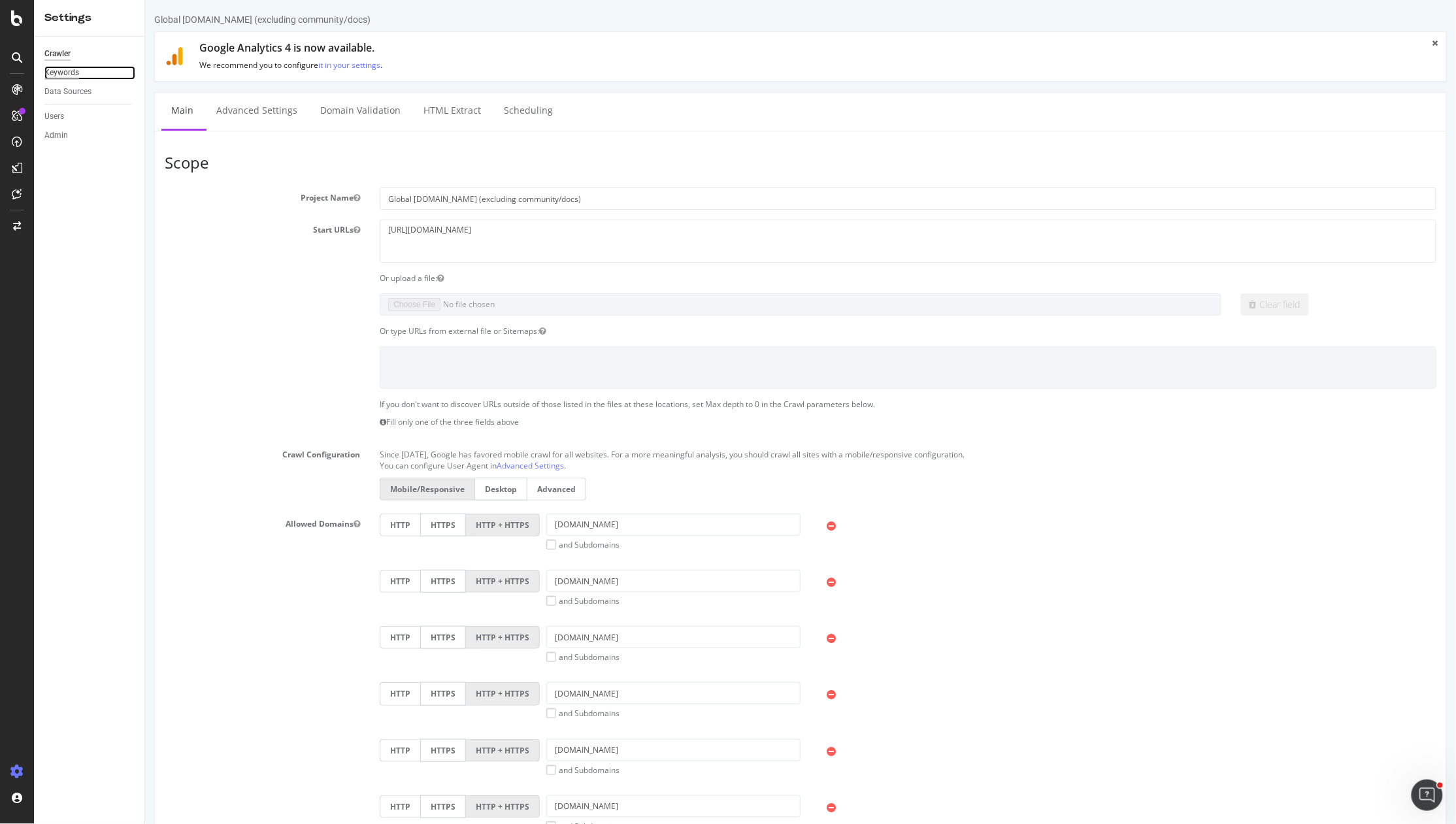
click at [66, 78] on div "Keywords" at bounding box center [62, 73] width 35 height 14
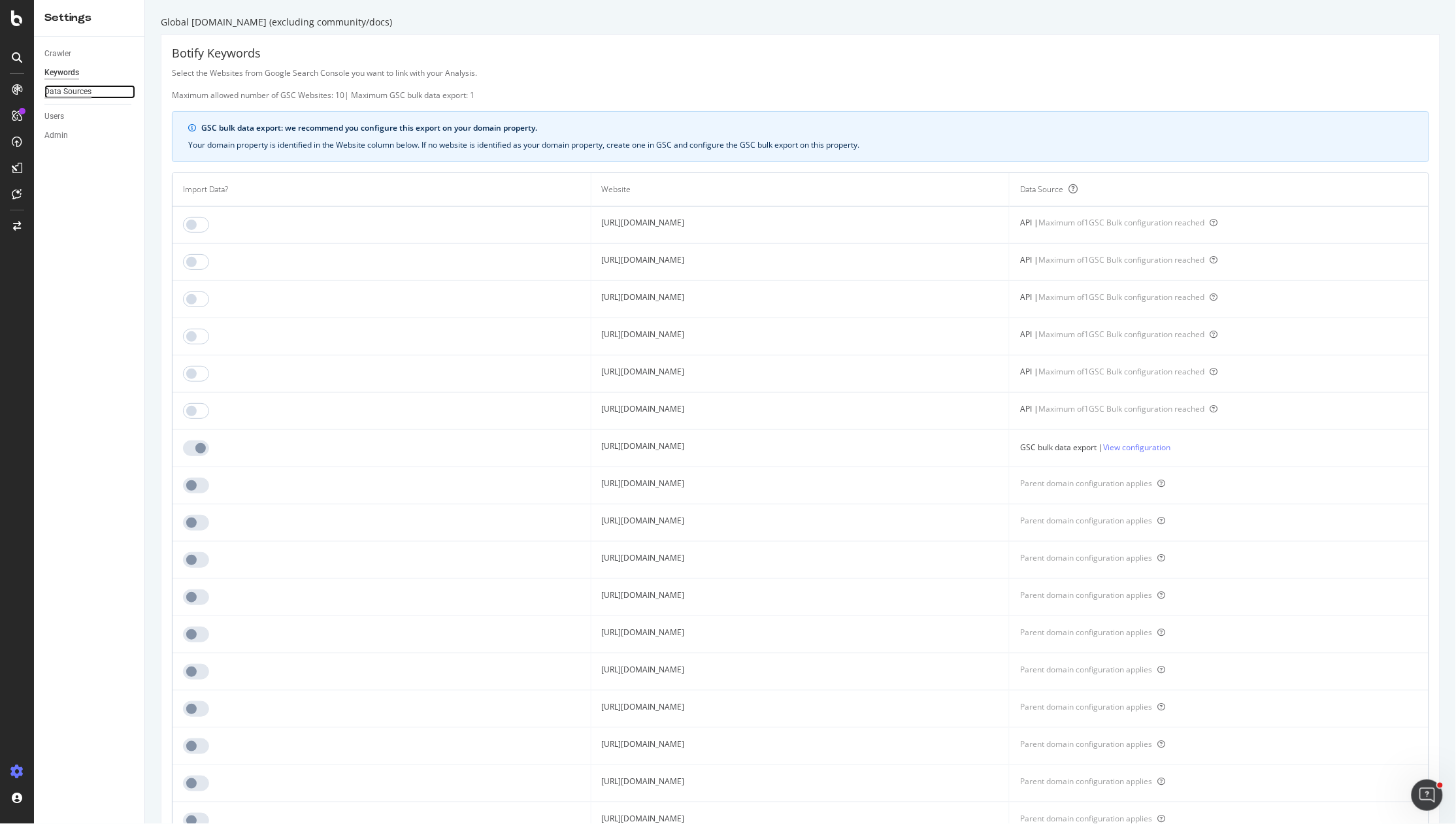
click at [82, 92] on div "Data Sources" at bounding box center [68, 92] width 47 height 14
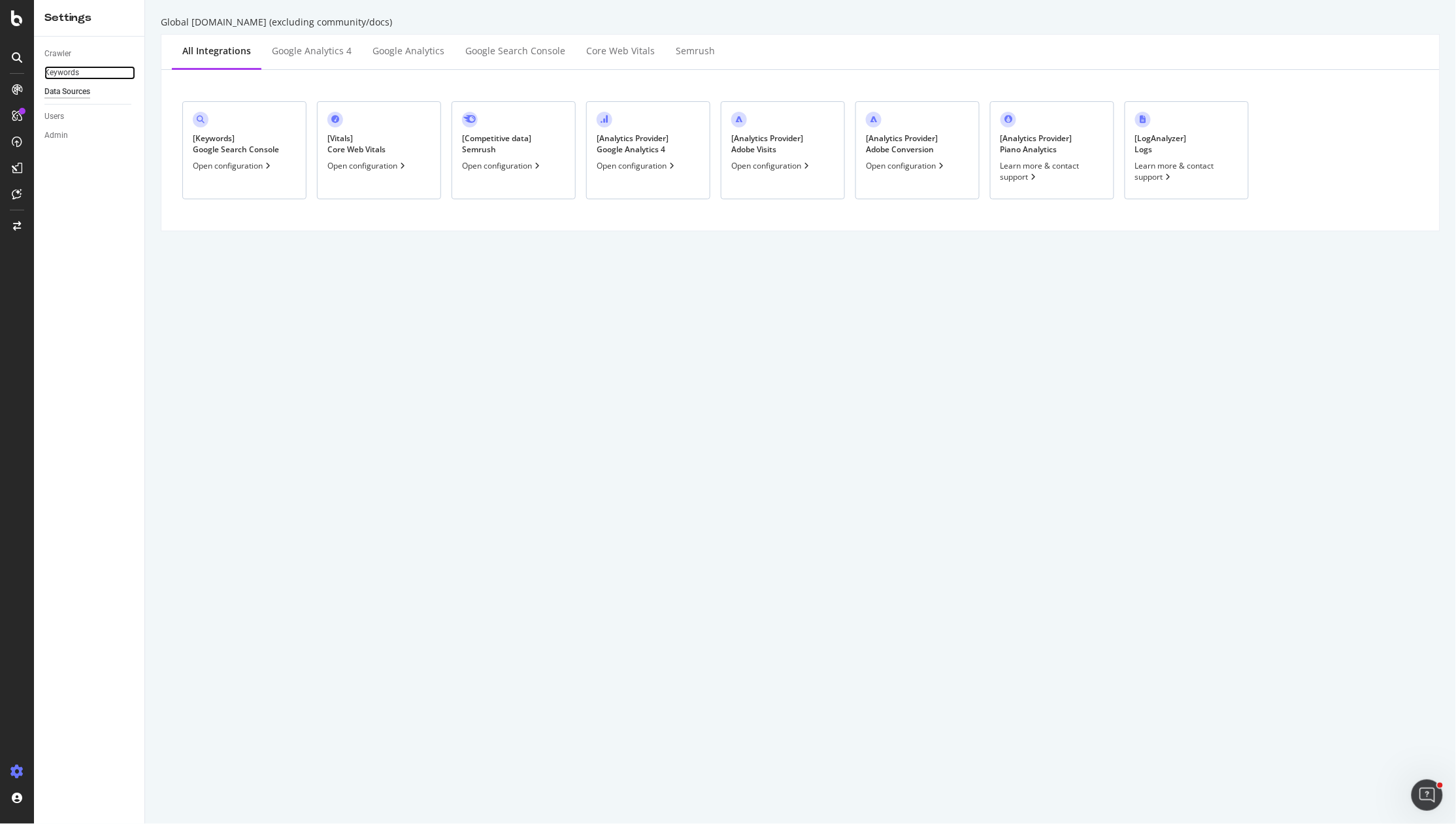
click at [80, 73] on link "Keywords" at bounding box center [90, 73] width 91 height 14
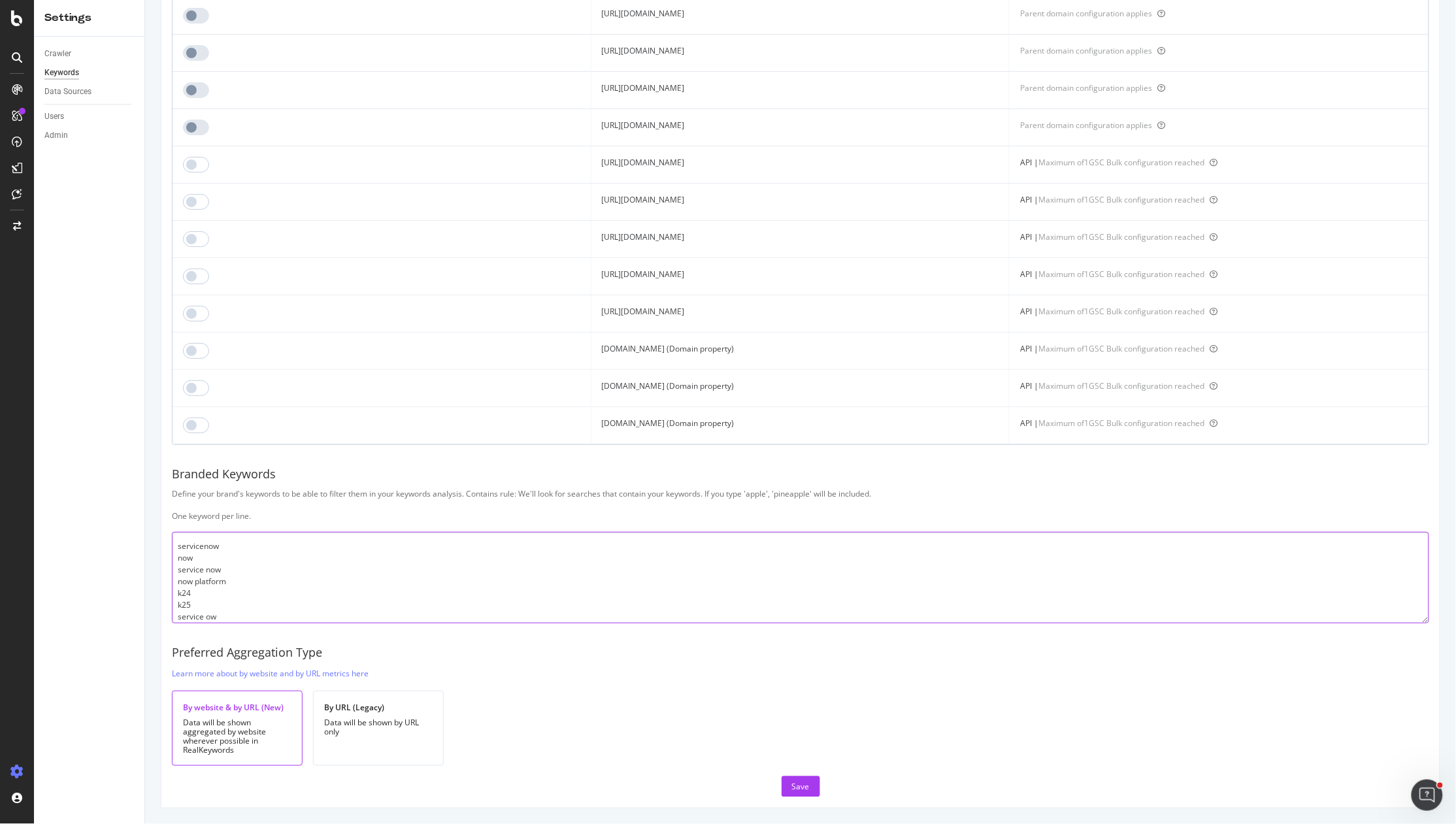
scroll to position [8, 0]
drag, startPoint x: 186, startPoint y: 545, endPoint x: 271, endPoint y: 621, distance: 114.0
click at [271, 621] on textarea "servicenow now service now now platform k24 k25 service ow" at bounding box center [801, 578] width 1257 height 92
click at [276, 597] on textarea "servicenow now service now now platform k24 k25 service ow" at bounding box center [801, 578] width 1257 height 92
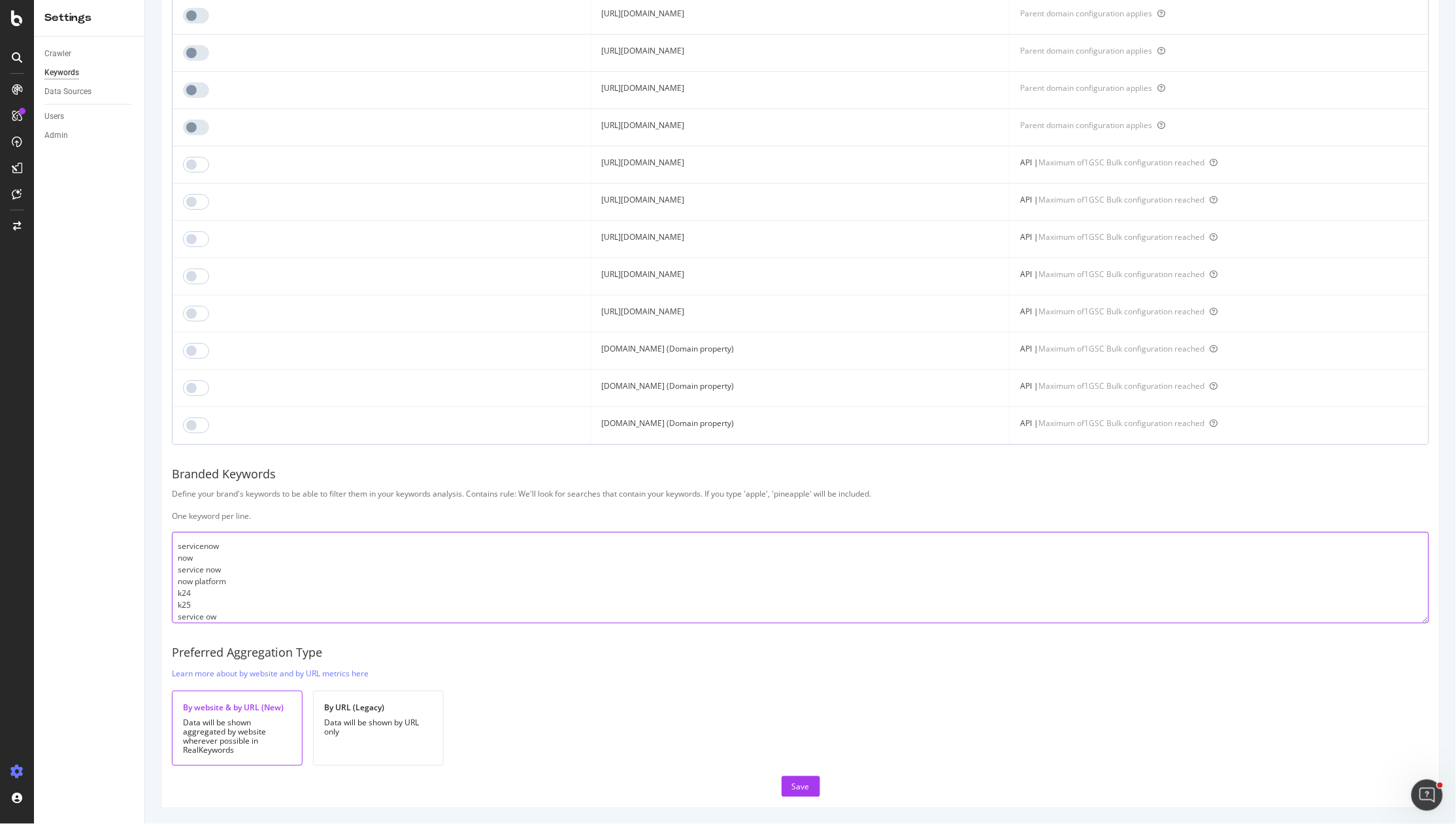
drag, startPoint x: 367, startPoint y: 620, endPoint x: 113, endPoint y: 520, distance: 273.0
click at [113, 520] on div "Settings Crawler Keywords Data Sources Users Admin Global Servicenow.com (exclu…" at bounding box center [745, 412] width 1422 height 824
click at [390, 592] on textarea "servicenow now service now now platform k24 k25 service ow" at bounding box center [801, 578] width 1257 height 92
